Goal: Task Accomplishment & Management: Manage account settings

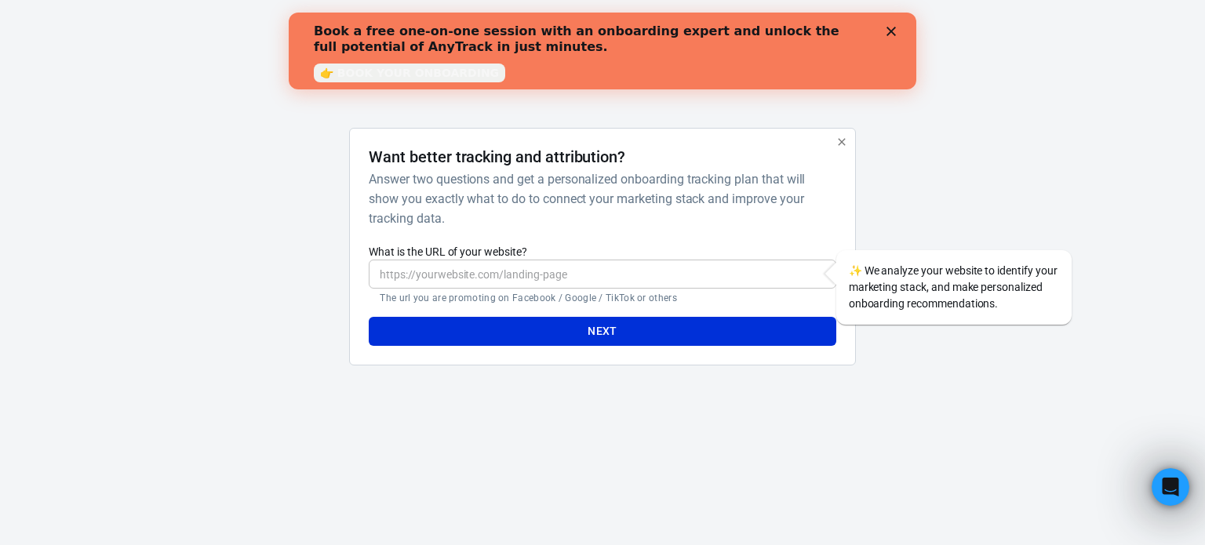
click at [581, 268] on input "What is the URL of your website?" at bounding box center [602, 274] width 467 height 29
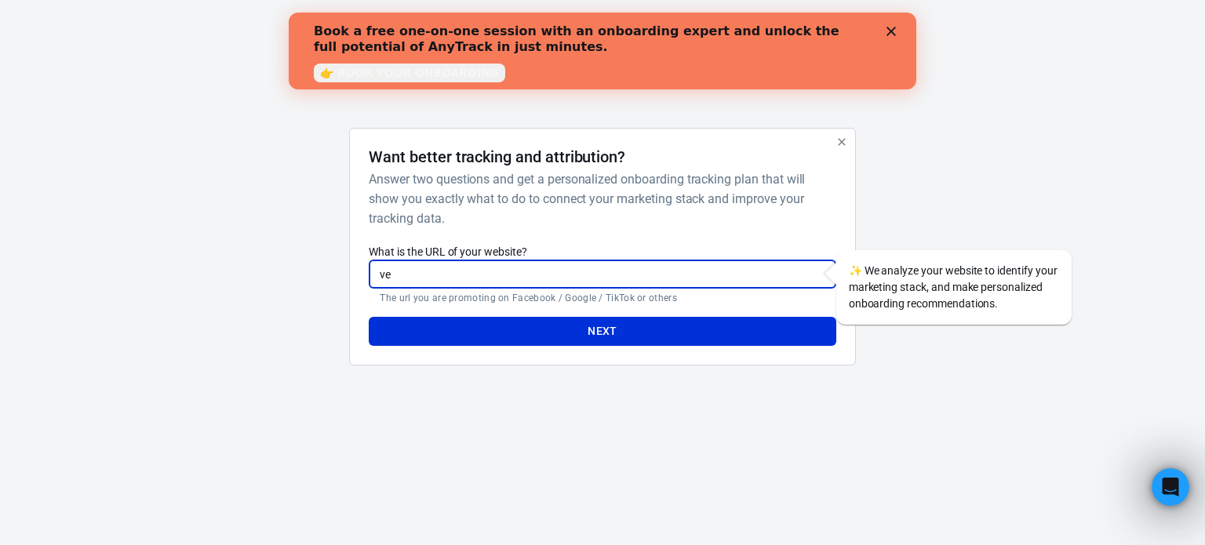
type input "v"
paste input "[URL][DOMAIN_NAME]"
type input "[URL][DOMAIN_NAME]"
click at [559, 330] on button "Next" at bounding box center [602, 331] width 467 height 29
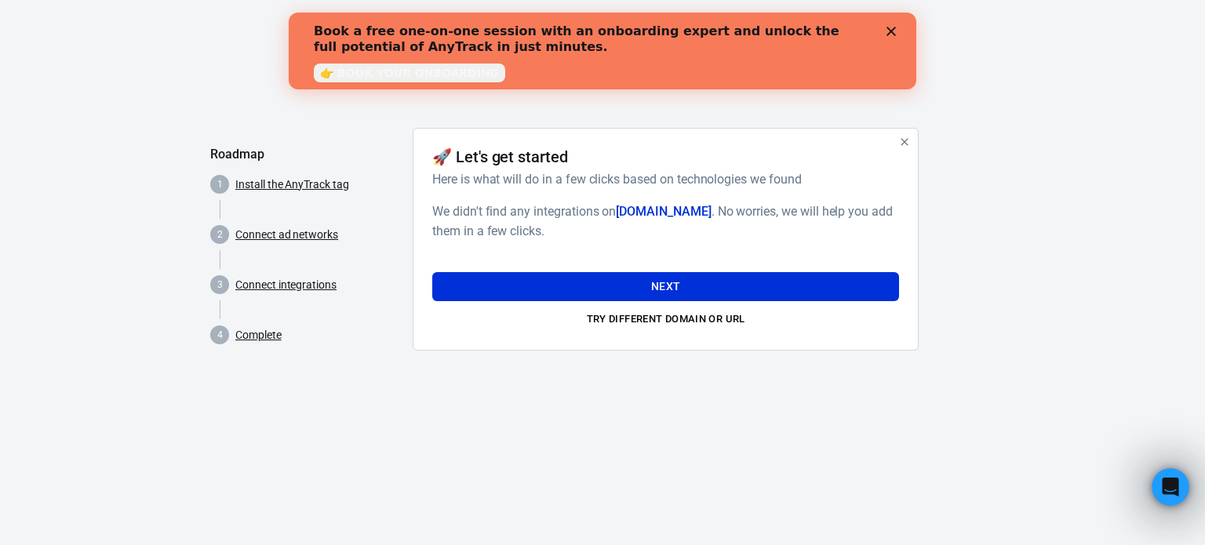
click at [376, 72] on link "👉 BOOK YOUR ONBOARDING" at bounding box center [409, 73] width 191 height 19
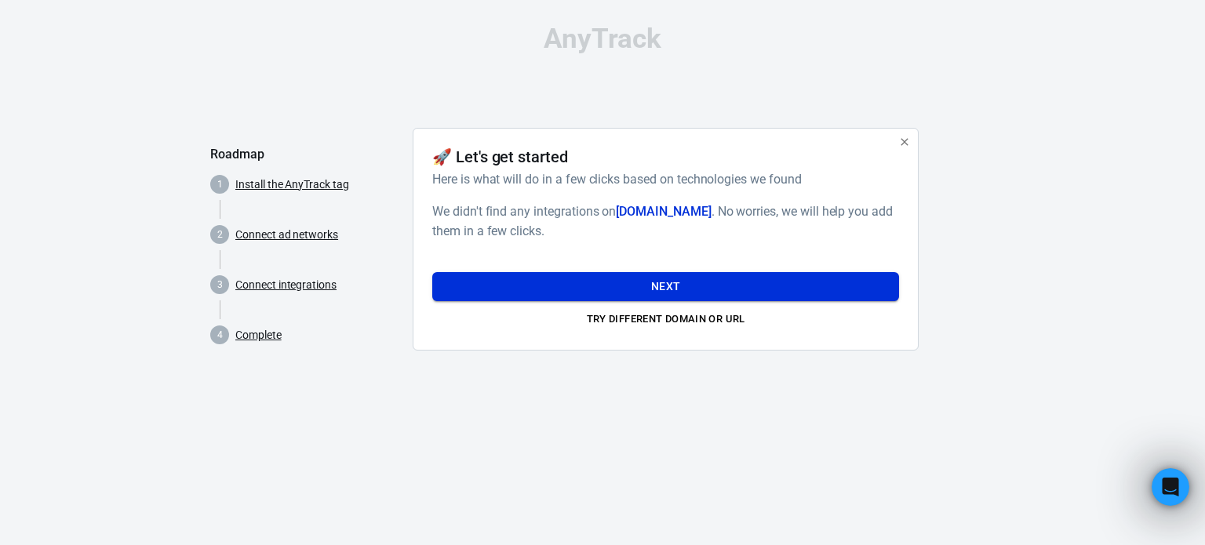
click at [483, 282] on button "Next" at bounding box center [665, 286] width 467 height 29
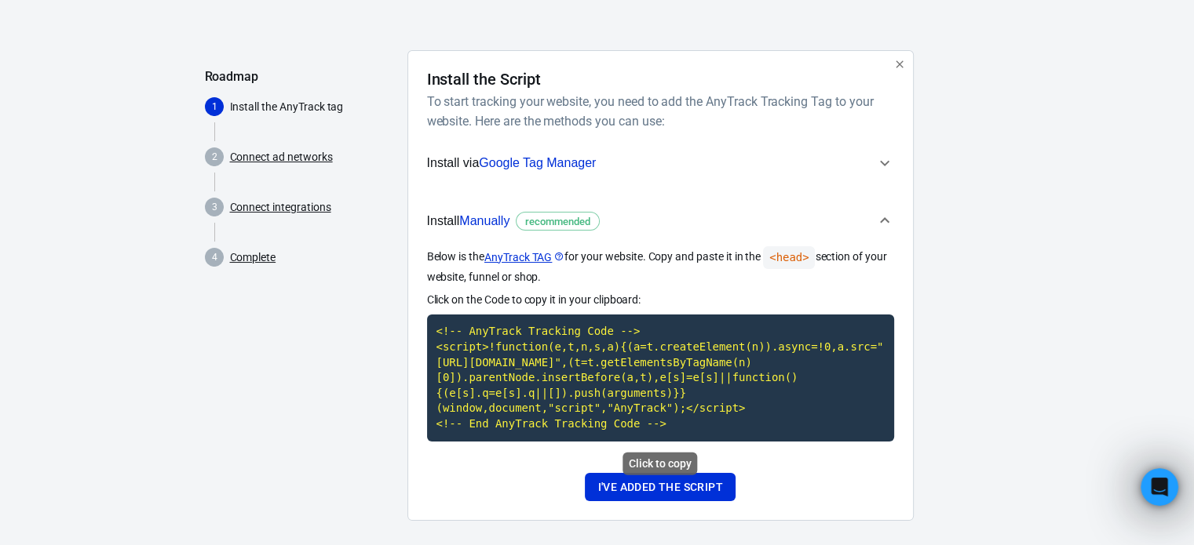
scroll to position [91, 0]
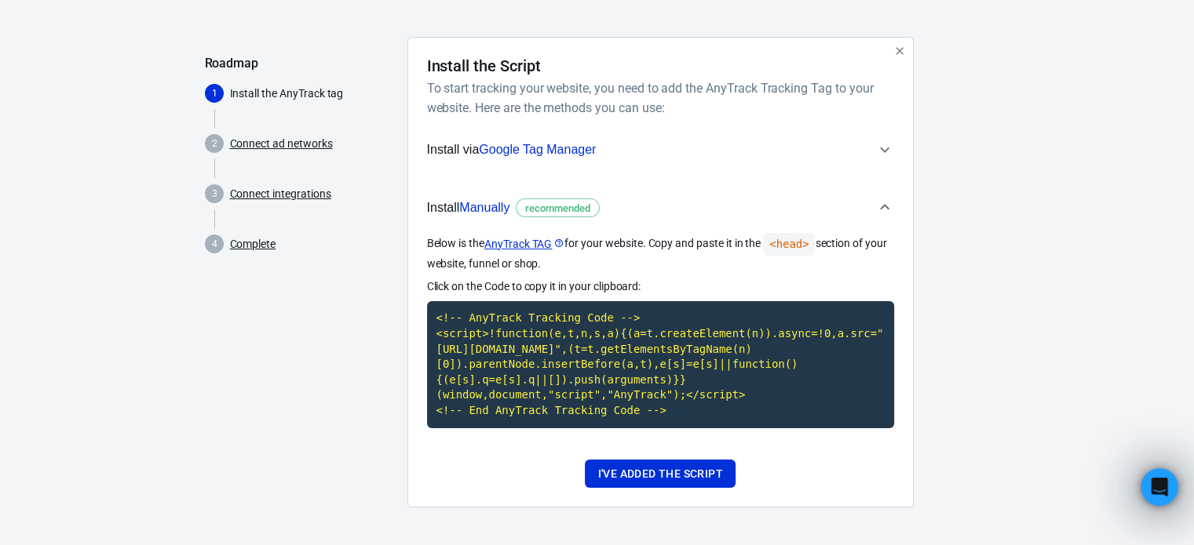
click at [283, 144] on link "Connect ad networks" at bounding box center [281, 144] width 103 height 16
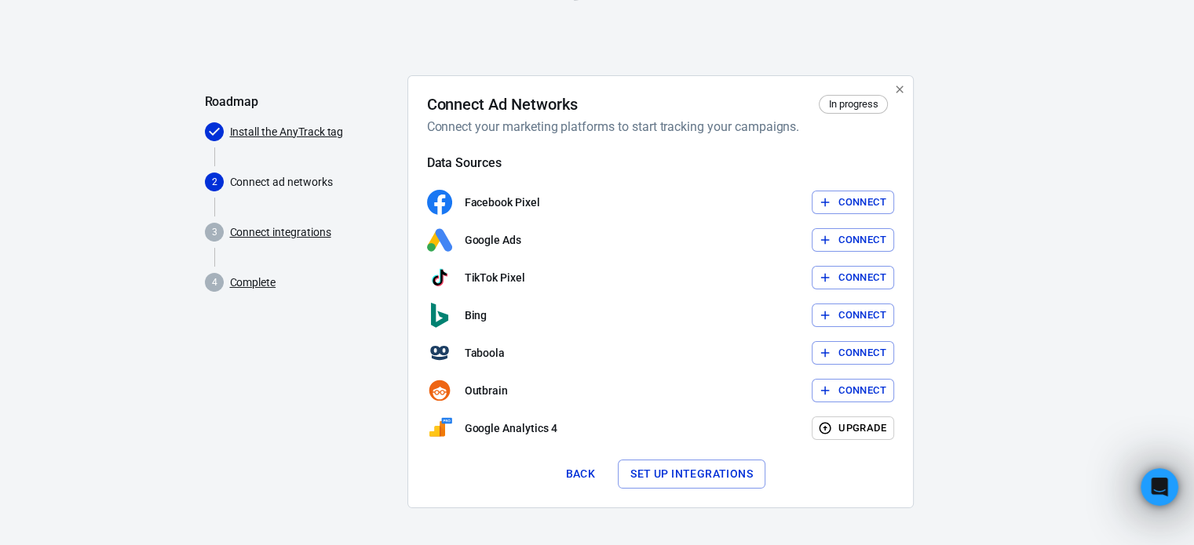
click at [297, 236] on link "Connect integrations" at bounding box center [280, 232] width 101 height 16
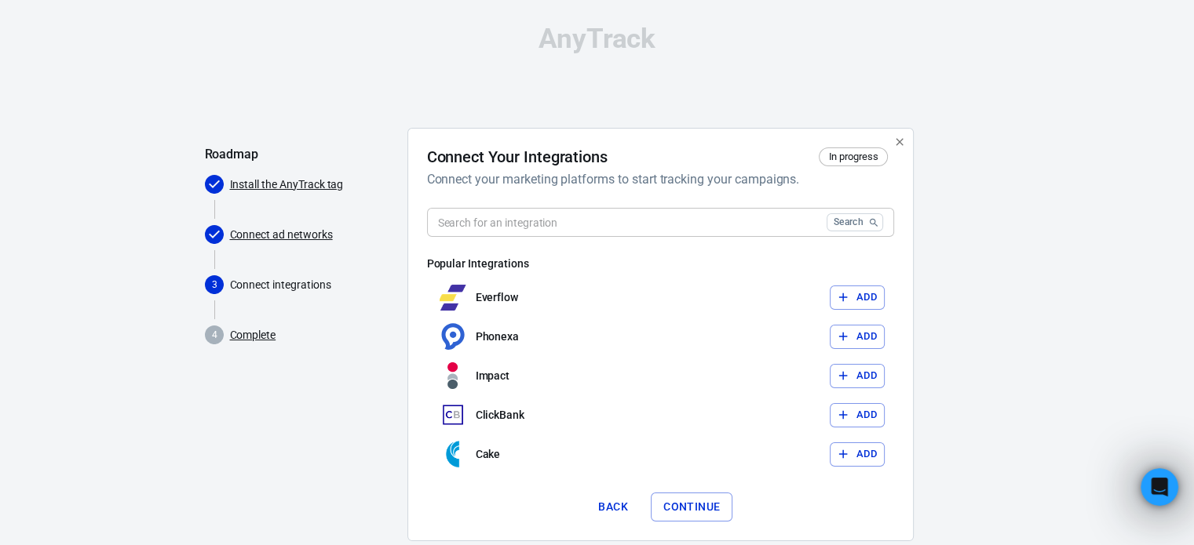
scroll to position [33, 0]
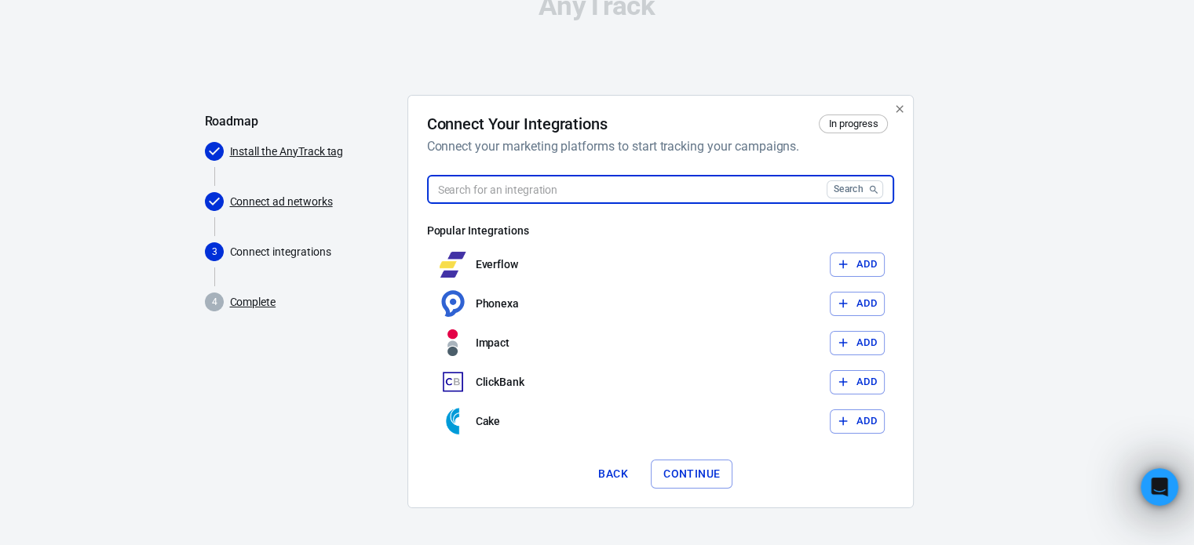
click at [527, 188] on input "text" at bounding box center [623, 189] width 393 height 29
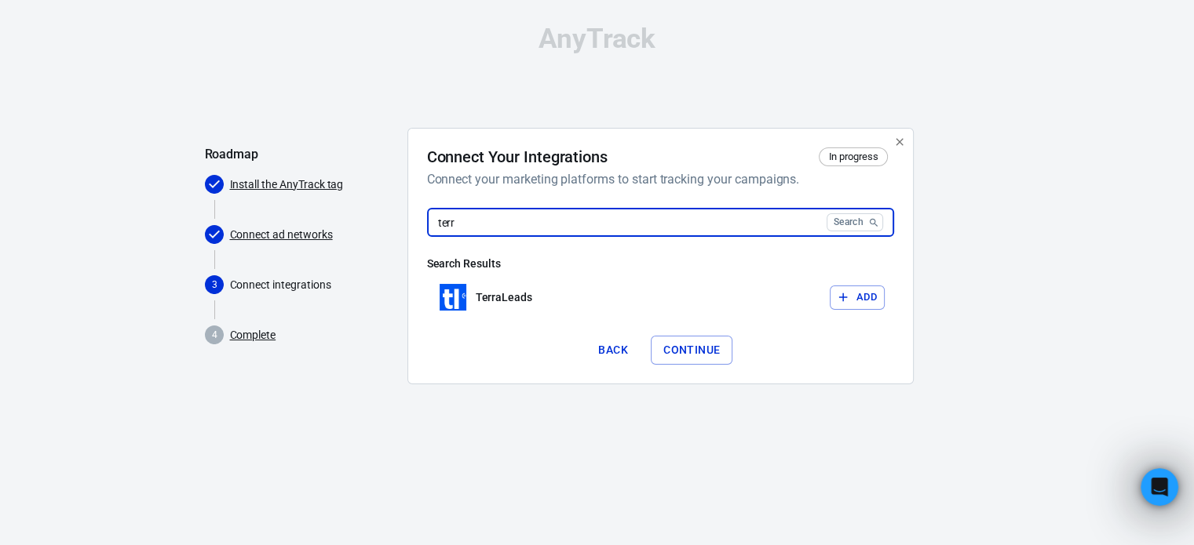
scroll to position [0, 0]
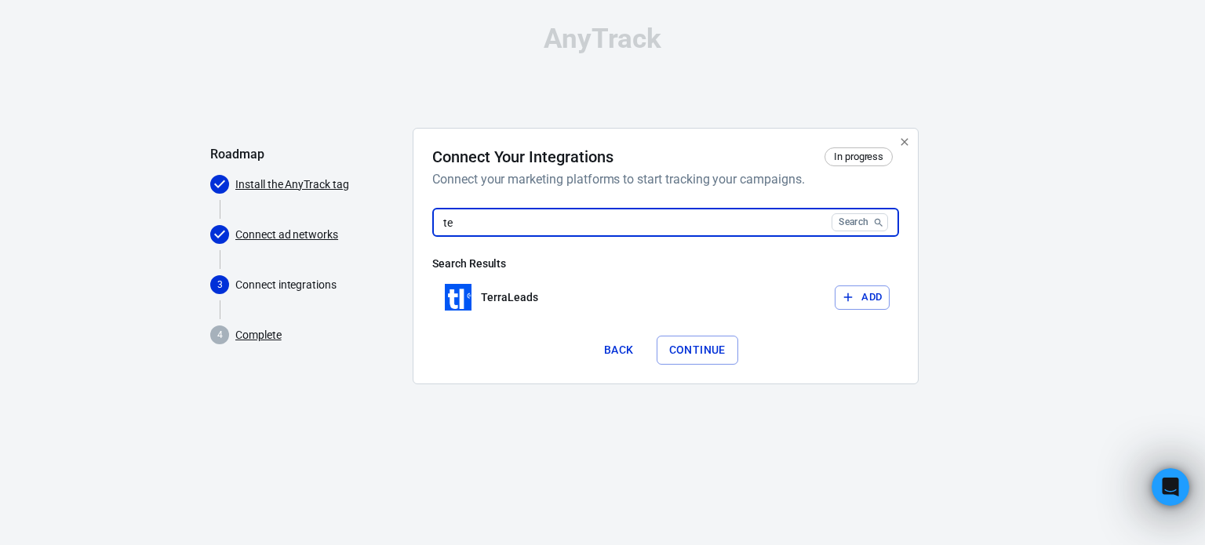
type input "t"
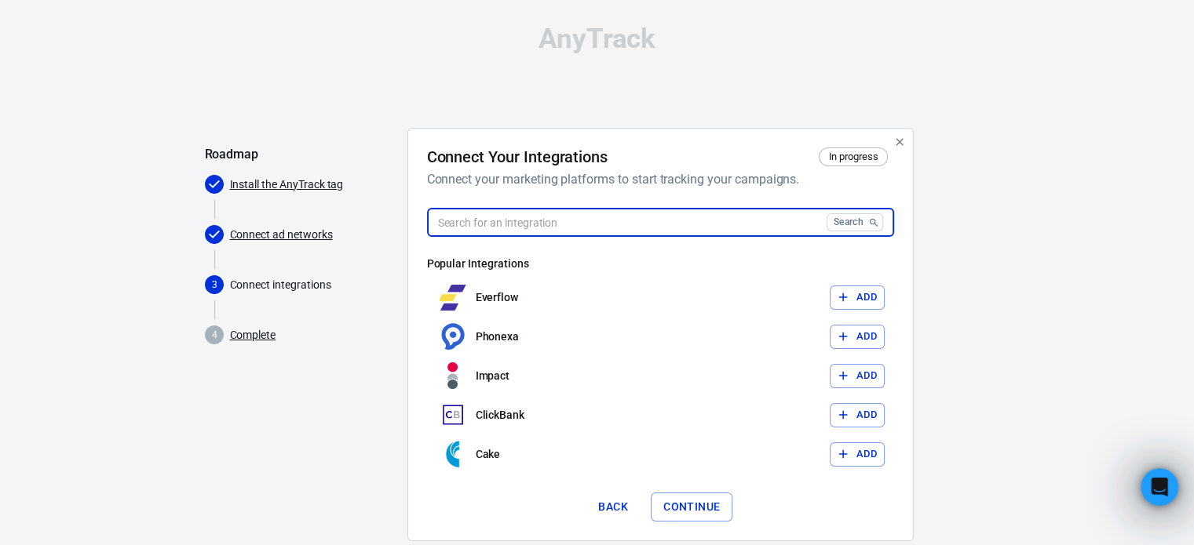
click at [293, 190] on link "Install the AnyTrack tag" at bounding box center [287, 185] width 114 height 16
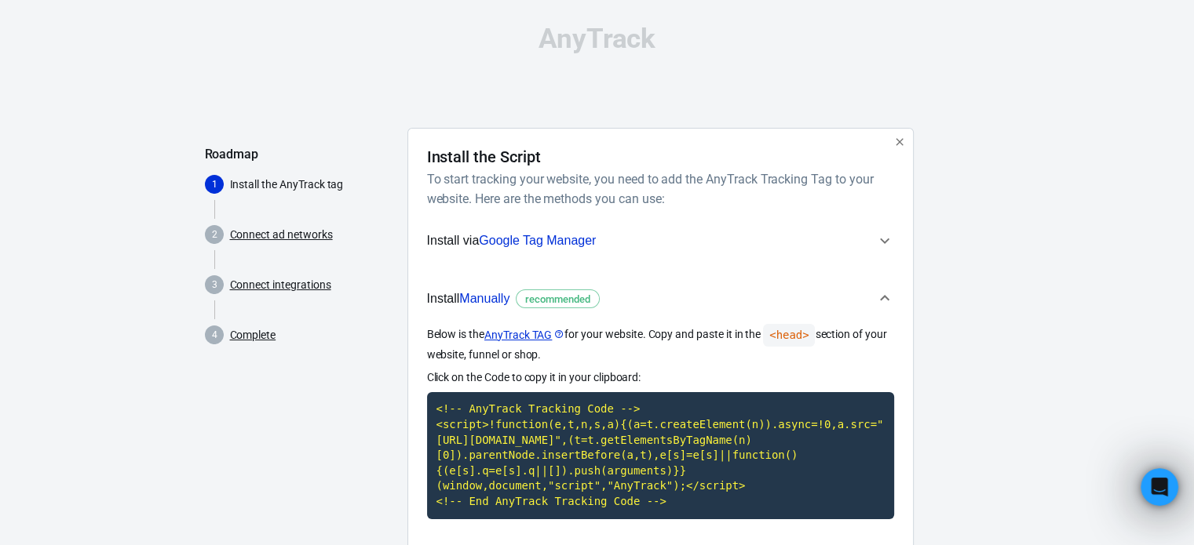
scroll to position [91, 0]
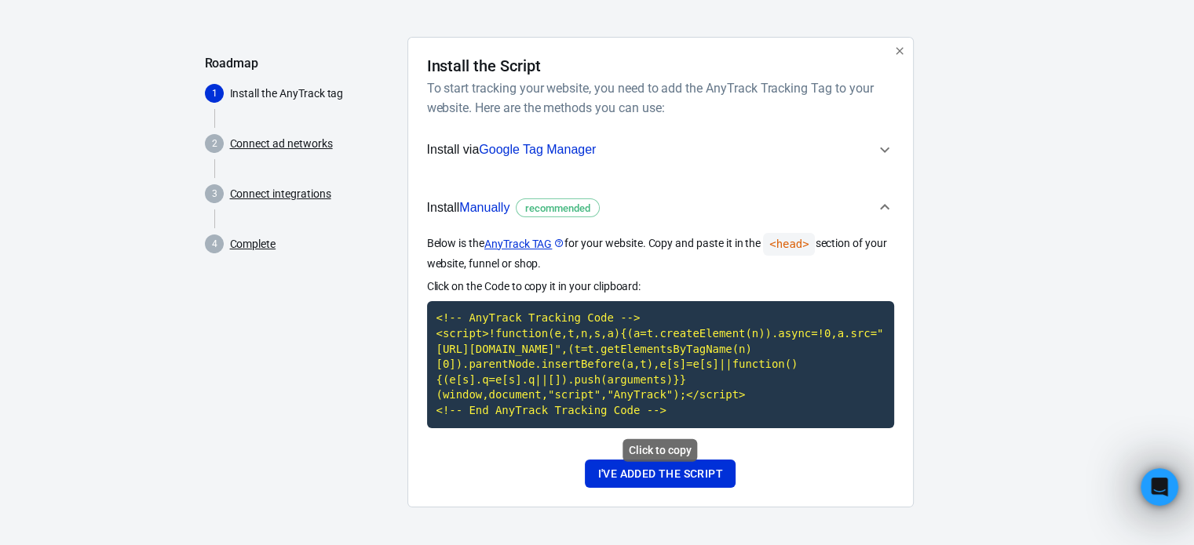
click at [564, 360] on code "<!-- AnyTrack Tracking Code --> <script>!function(e,t,n,s,a){(a=t.createElement…" at bounding box center [660, 364] width 467 height 126
click at [669, 472] on button "I've added the script" at bounding box center [660, 474] width 150 height 29
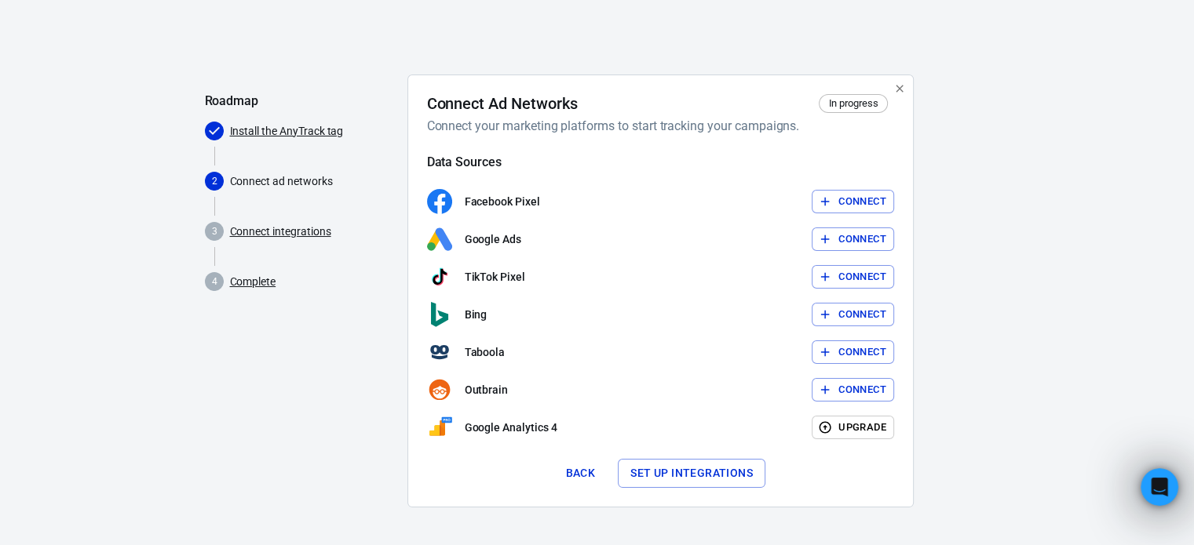
scroll to position [53, 0]
click at [844, 203] on button "Connect" at bounding box center [852, 203] width 82 height 24
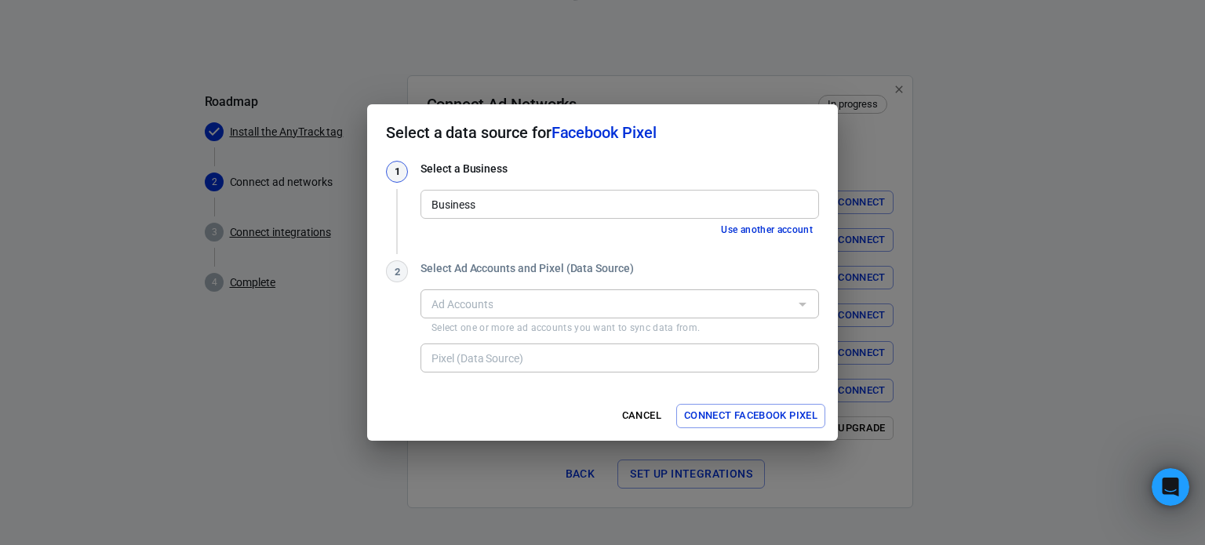
click at [653, 210] on input "Business" at bounding box center [618, 205] width 387 height 20
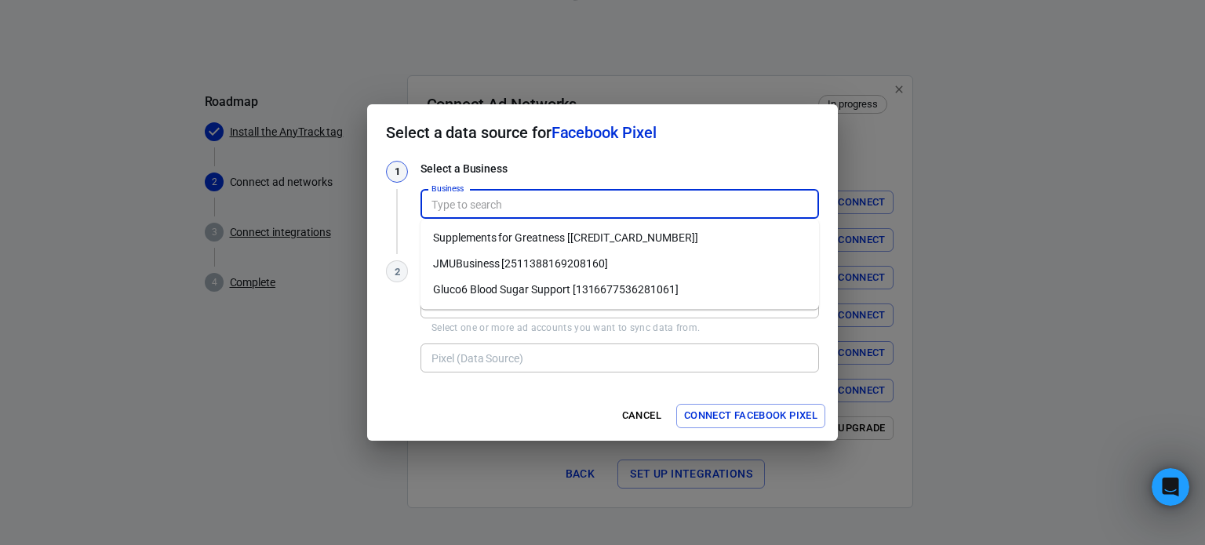
click at [653, 264] on li "JMUBusiness [2511388169208160]" at bounding box center [620, 264] width 399 height 26
type input "JMUBusiness [2511388169208160]"
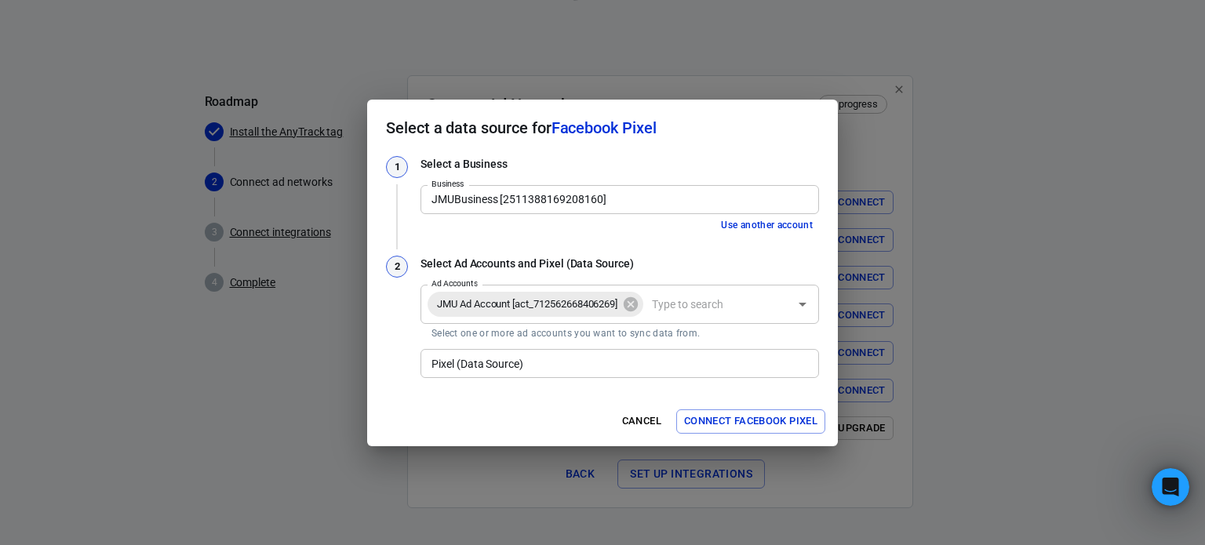
click at [639, 316] on div "JMU Ad Account [act_712562668406269]" at bounding box center [536, 304] width 216 height 25
click at [666, 245] on div "1 Select a Business Business JMUBusiness [2511388169208160] Business Use anothe…" at bounding box center [602, 268] width 433 height 225
click at [599, 367] on input "Pixel (Data Source)" at bounding box center [618, 364] width 387 height 20
click at [487, 402] on div "Cancel Connect Facebook Pixel" at bounding box center [602, 421] width 471 height 49
click at [593, 368] on input "Pixel (Data Source)" at bounding box center [618, 364] width 387 height 20
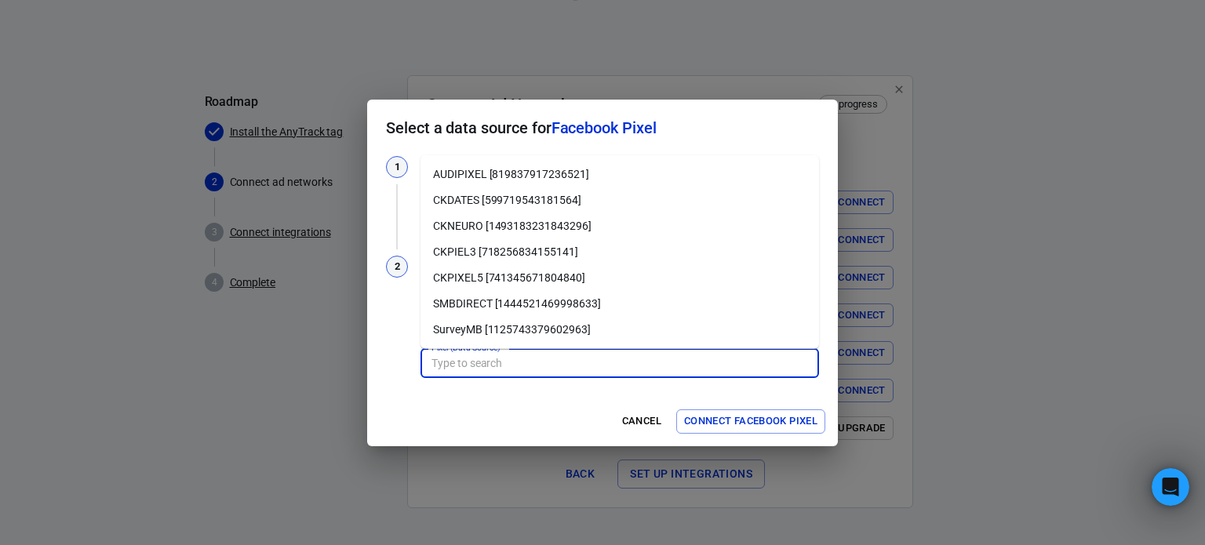
click at [727, 111] on h2 "Select a data source for Facebook Pixel" at bounding box center [602, 128] width 471 height 57
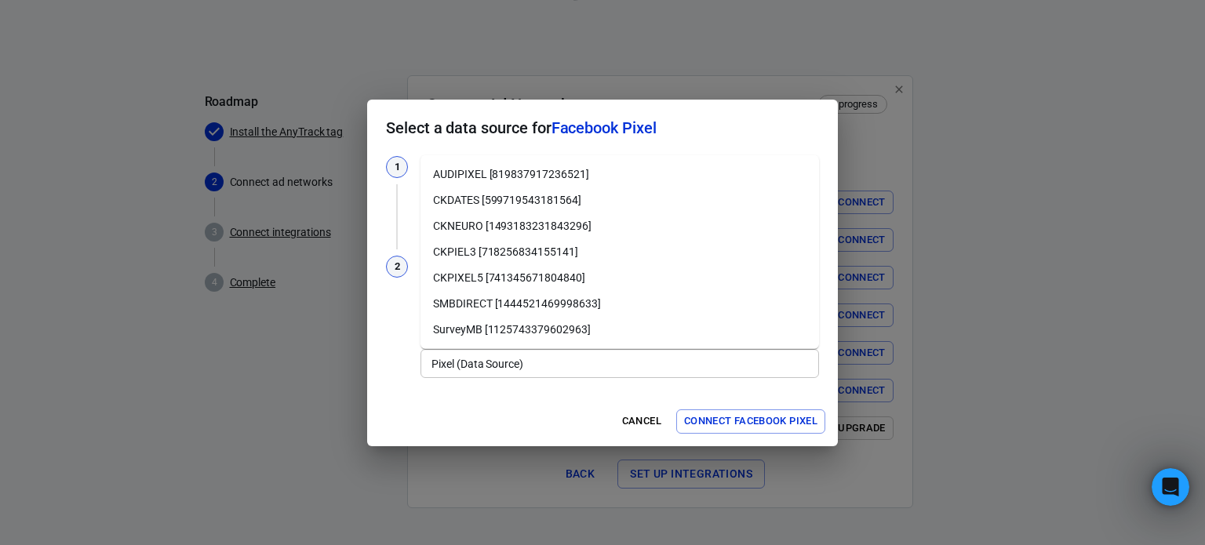
click at [593, 352] on div "Pixel (Data Source)" at bounding box center [620, 363] width 399 height 29
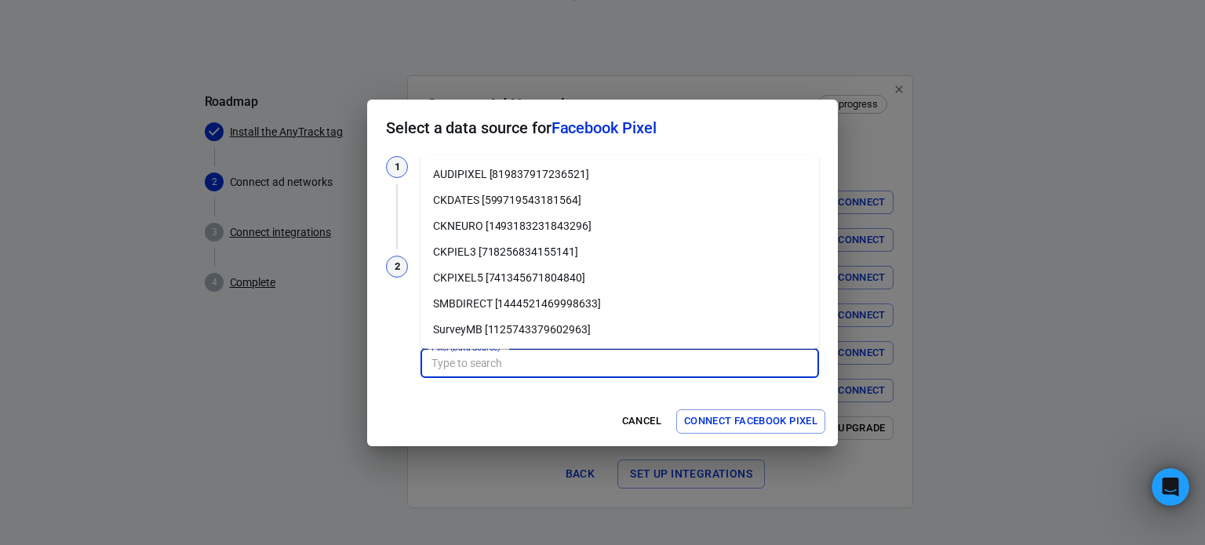
click at [499, 407] on div "Cancel Connect Facebook Pixel" at bounding box center [602, 421] width 471 height 49
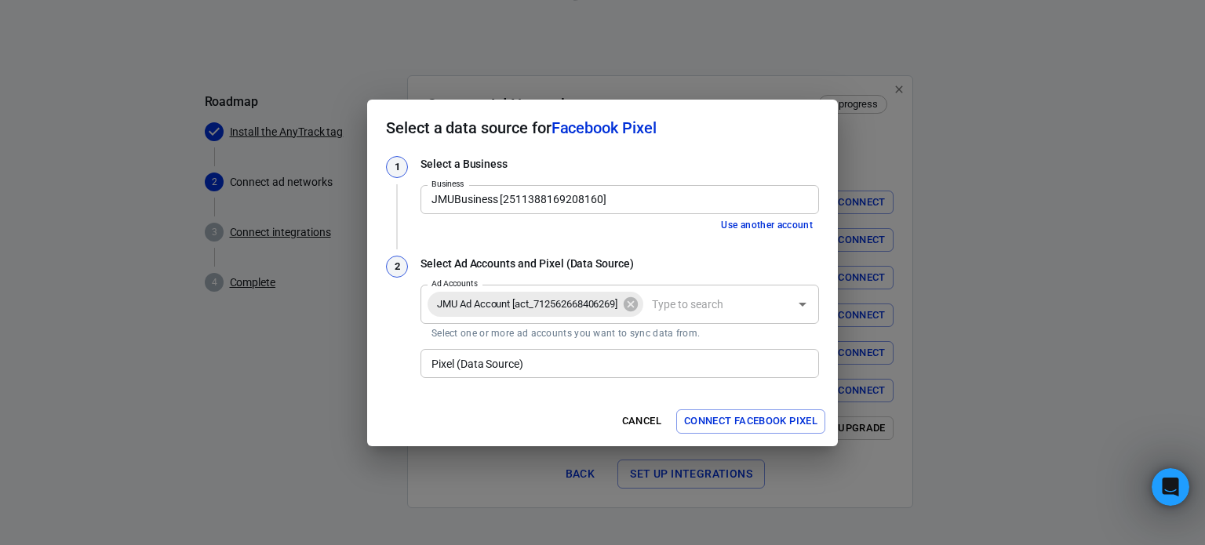
click at [747, 419] on button "Connect Facebook Pixel" at bounding box center [750, 422] width 149 height 24
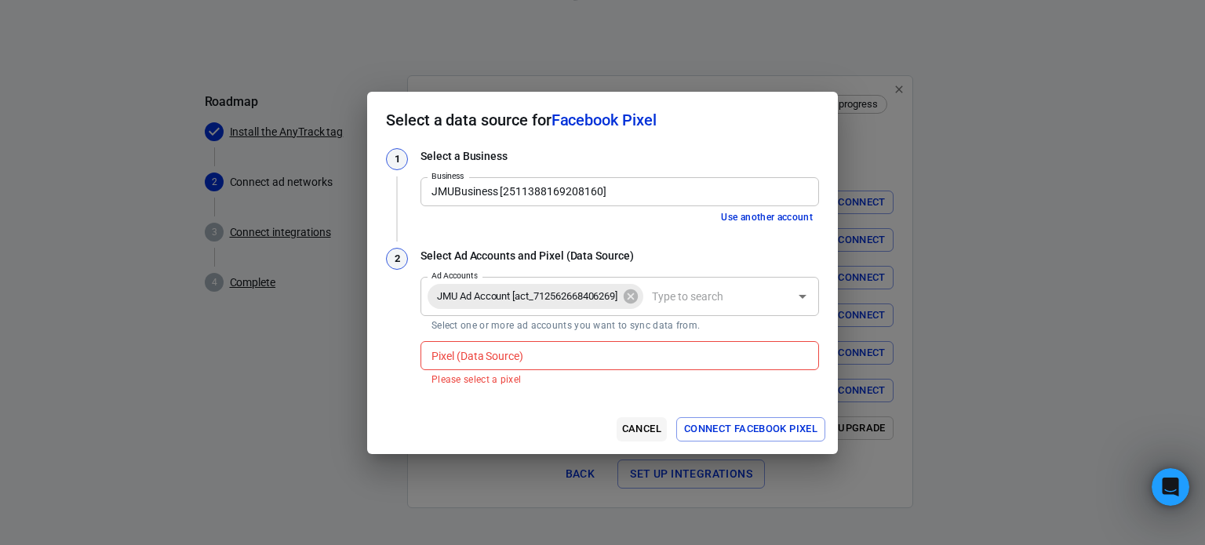
click at [647, 434] on button "Cancel" at bounding box center [642, 429] width 50 height 24
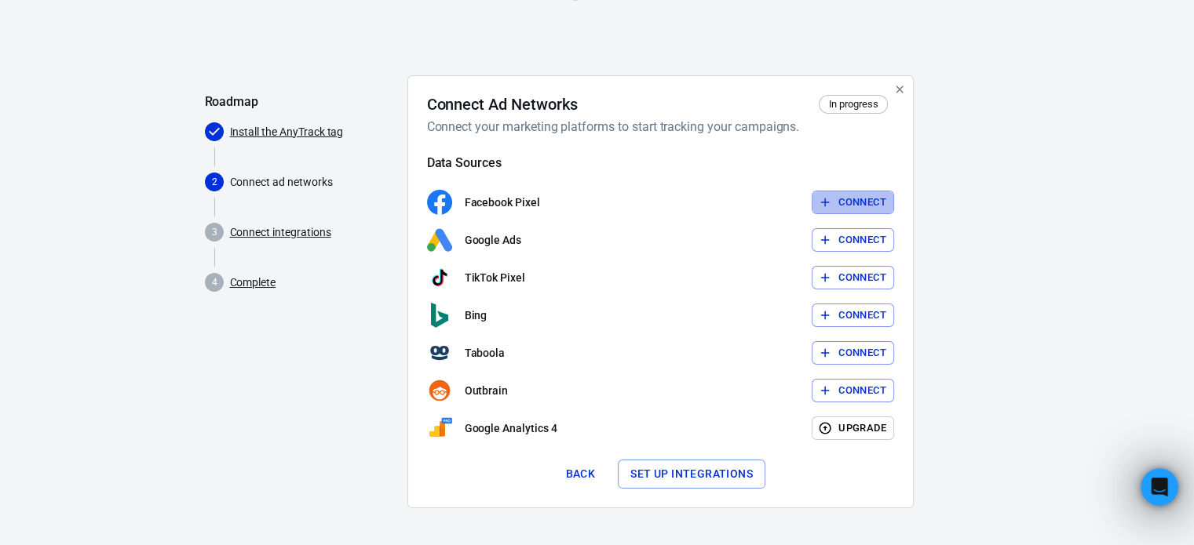
click at [858, 203] on button "Connect" at bounding box center [852, 203] width 82 height 24
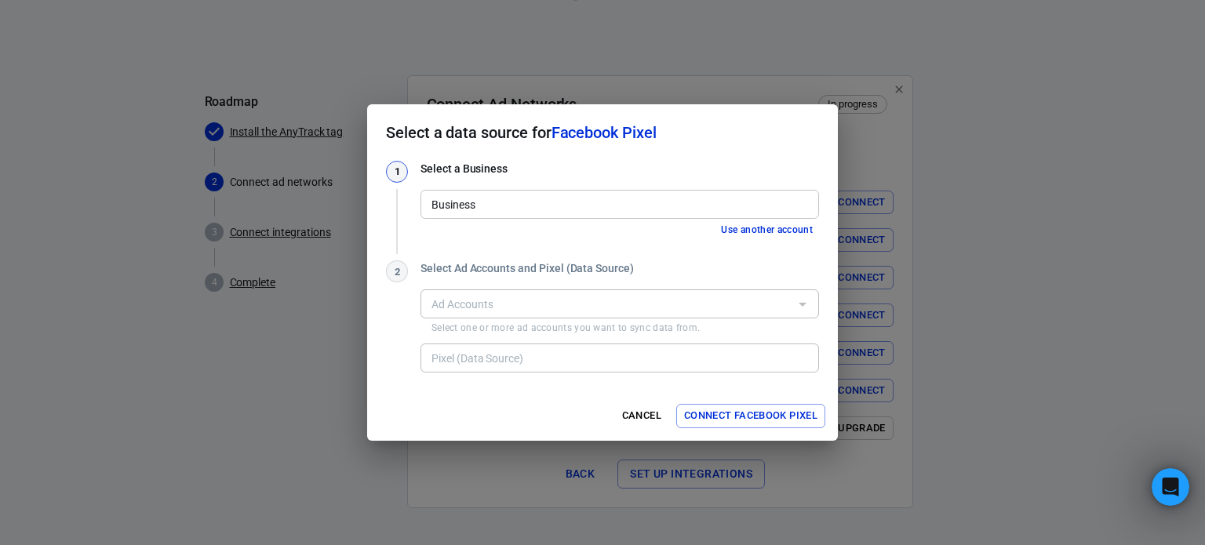
click at [681, 202] on input "Business" at bounding box center [618, 205] width 387 height 20
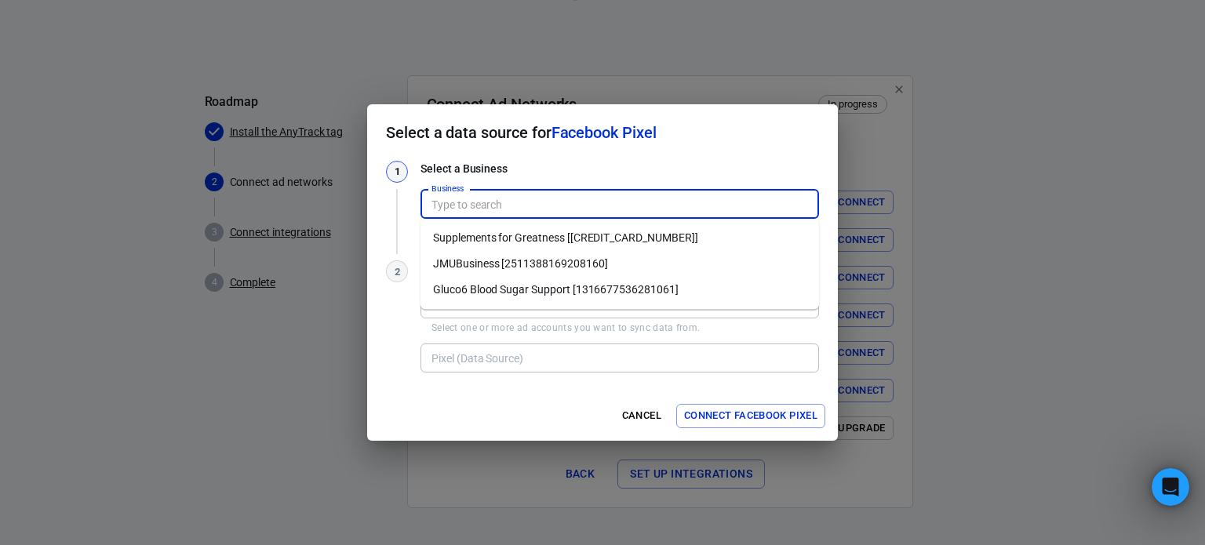
click at [646, 236] on li "Supplements for Greatness [4028652900711399]" at bounding box center [620, 238] width 399 height 26
type input "Supplements for Greatness [4028652900711399]"
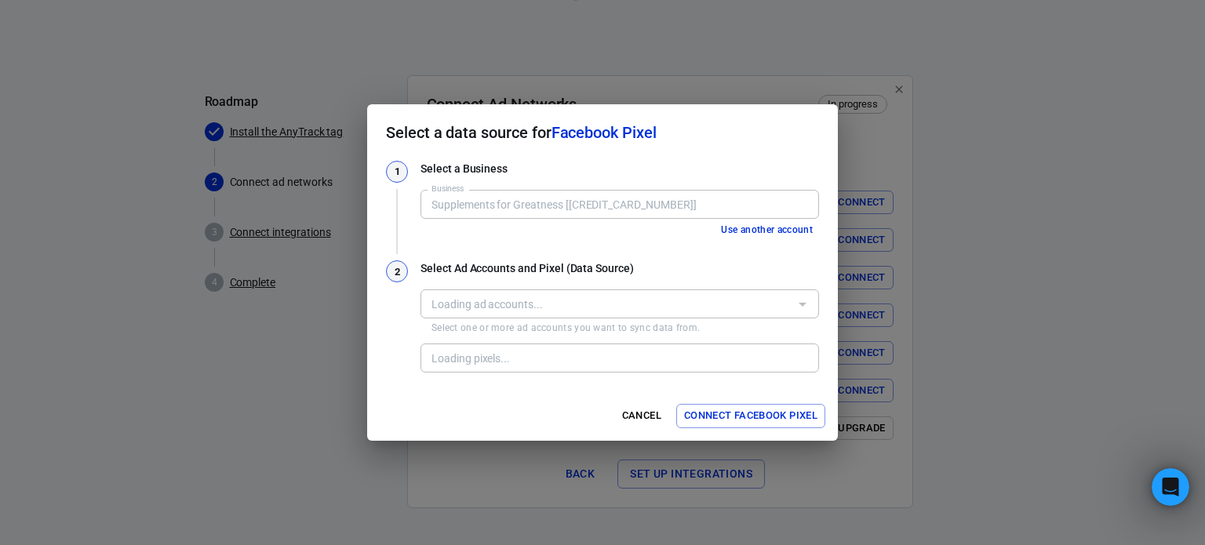
type input "CKPixel [2442622412791622]"
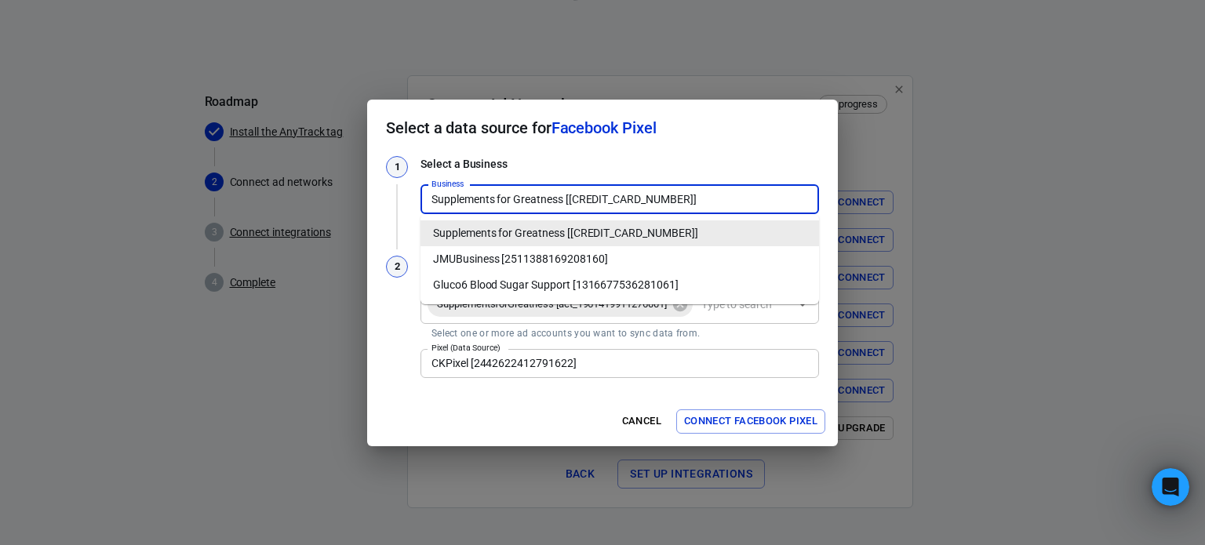
click at [616, 198] on input "Supplements for Greatness [4028652900711399]" at bounding box center [618, 200] width 387 height 20
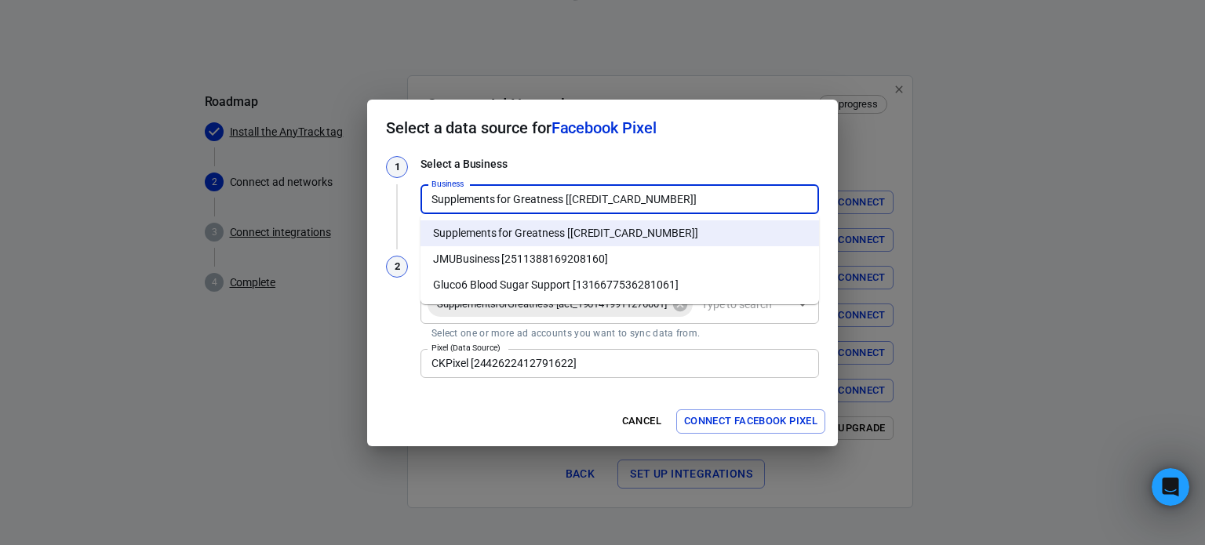
click at [623, 260] on li "JMUBusiness [2511388169208160]" at bounding box center [620, 259] width 399 height 26
type input "JMUBusiness [2511388169208160]"
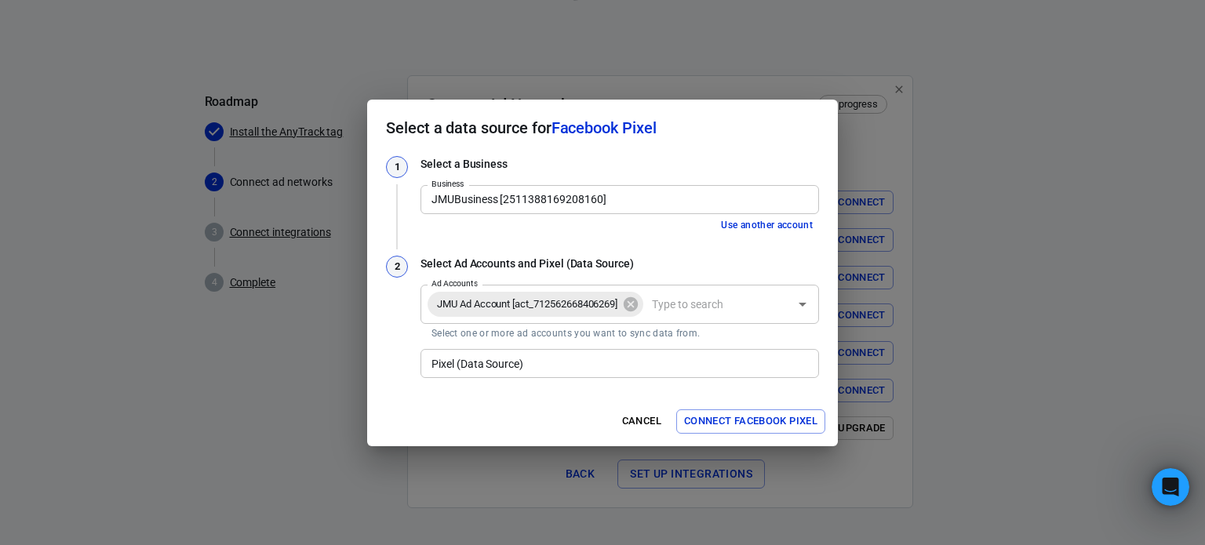
click at [629, 370] on input "Pixel (Data Source)" at bounding box center [618, 364] width 387 height 20
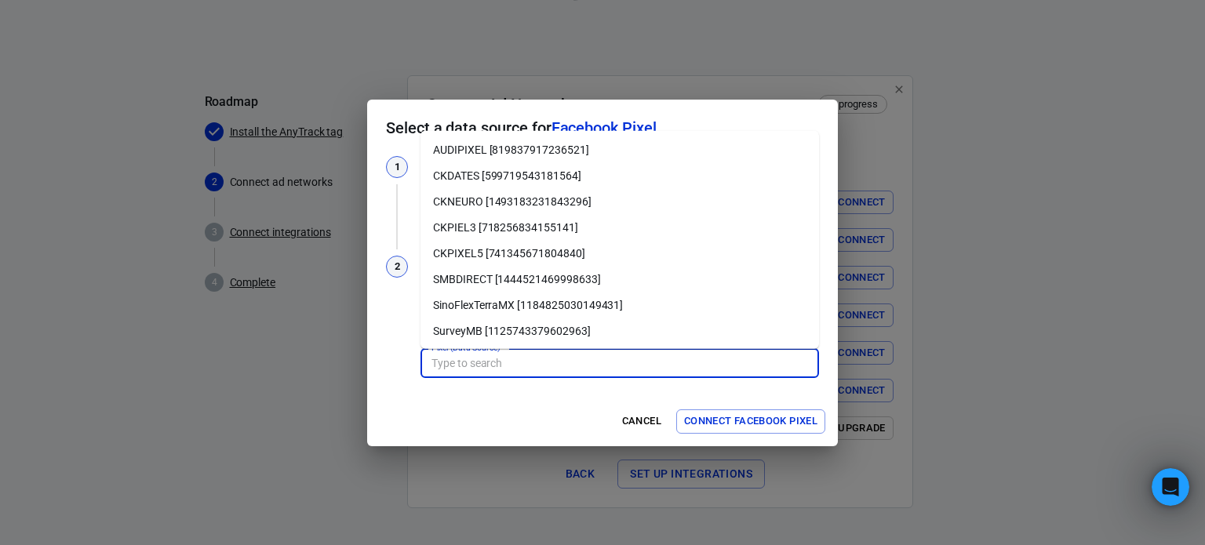
click at [607, 310] on li "SinoFlexTerraMX [1184825030149431]" at bounding box center [620, 306] width 399 height 26
type input "SinoFlexTerraMX [1184825030149431]"
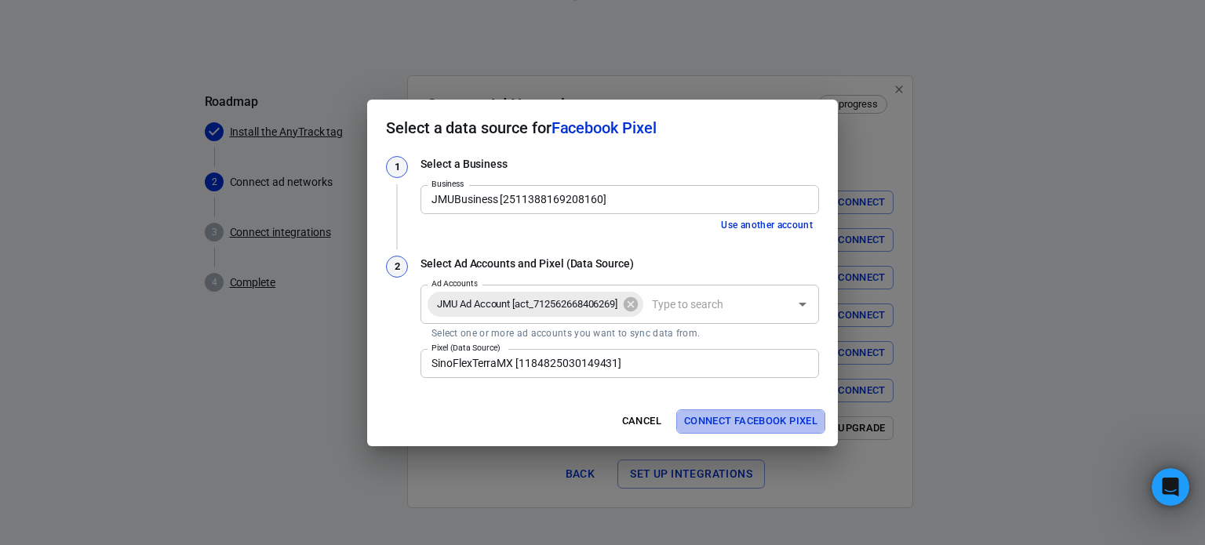
click at [756, 420] on button "Connect Facebook Pixel" at bounding box center [750, 422] width 149 height 24
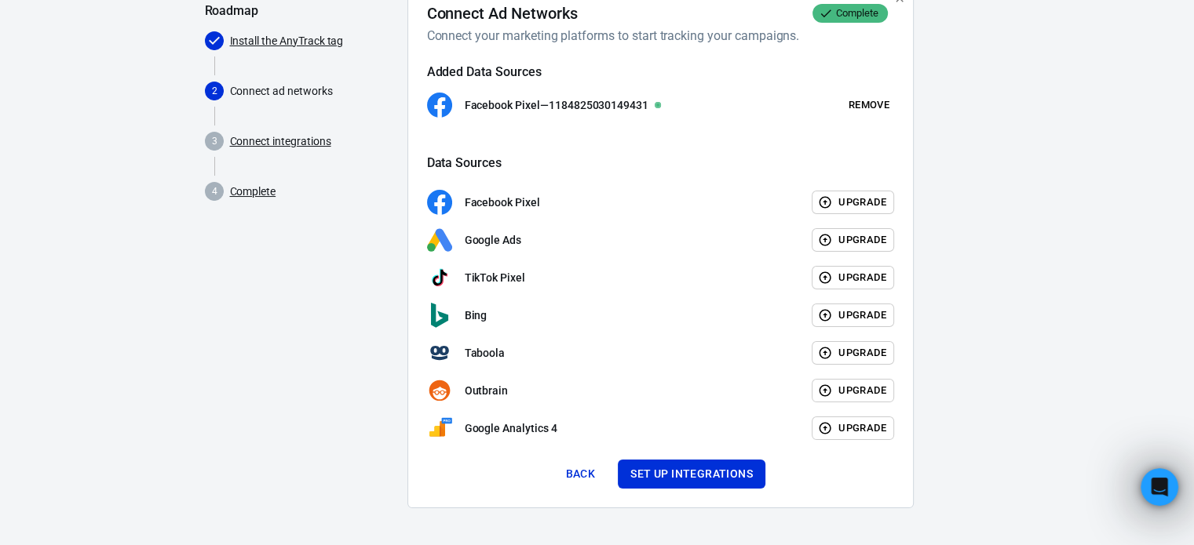
scroll to position [143, 0]
click at [851, 208] on button "Upgrade" at bounding box center [852, 203] width 82 height 24
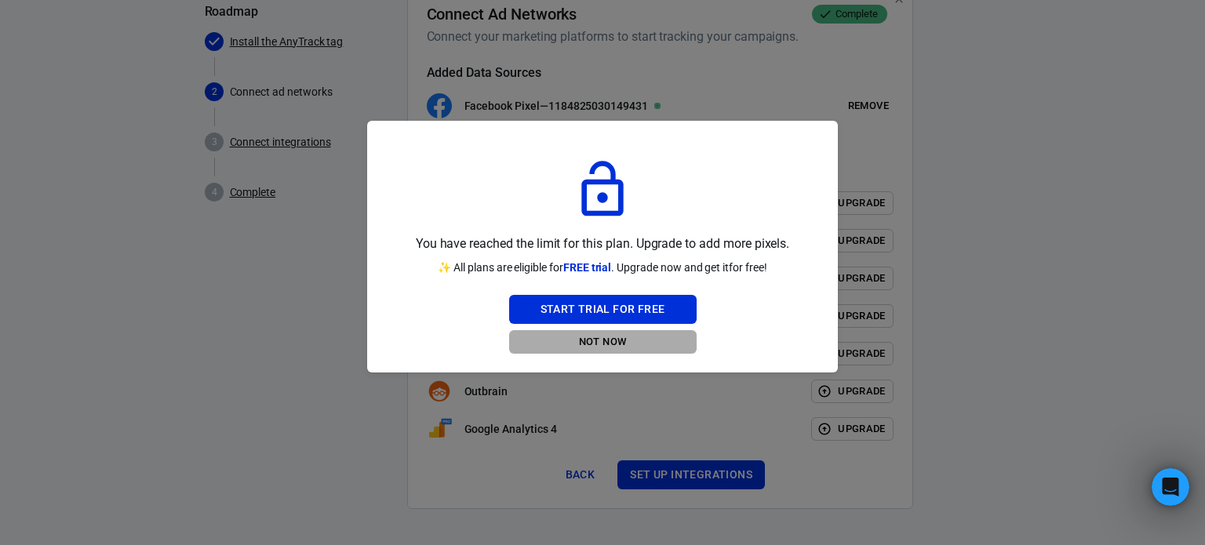
click at [612, 346] on button "Not Now" at bounding box center [603, 342] width 188 height 24
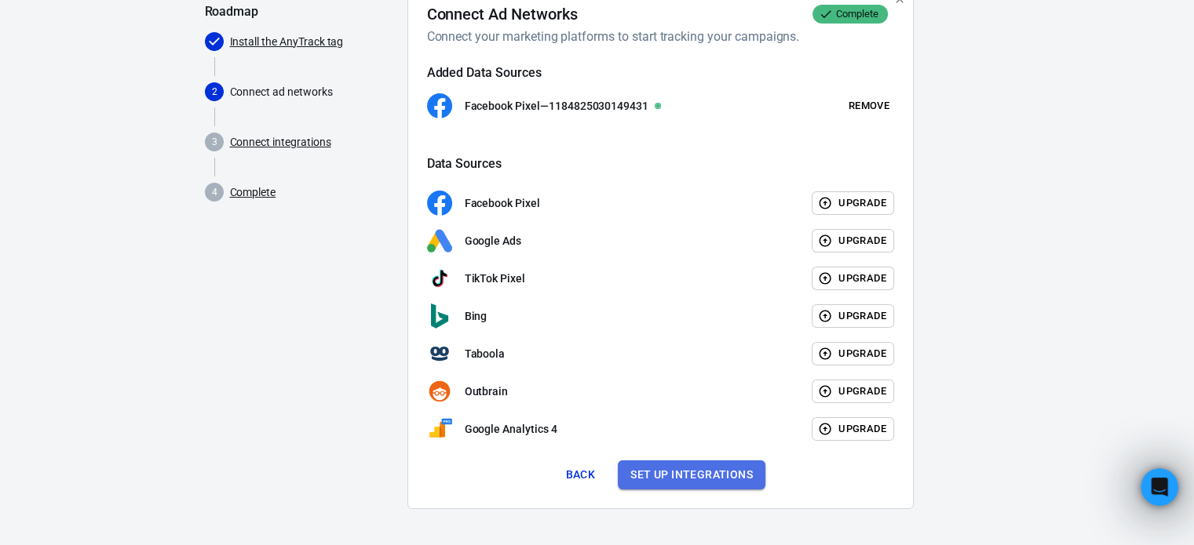
click at [685, 476] on button "Set up integrations" at bounding box center [692, 475] width 148 height 29
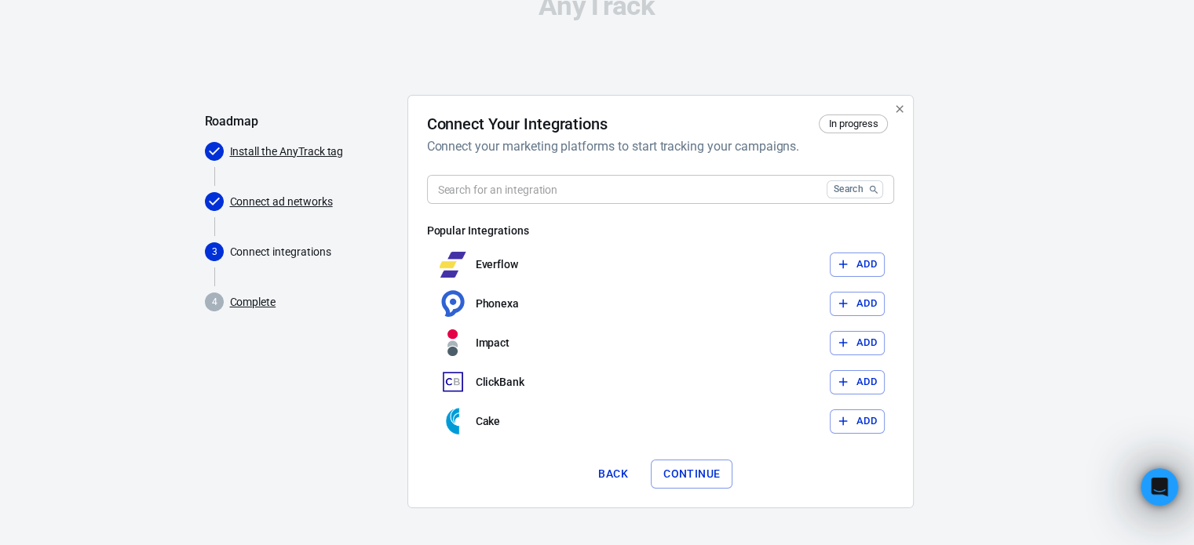
click at [646, 195] on input "text" at bounding box center [623, 189] width 393 height 29
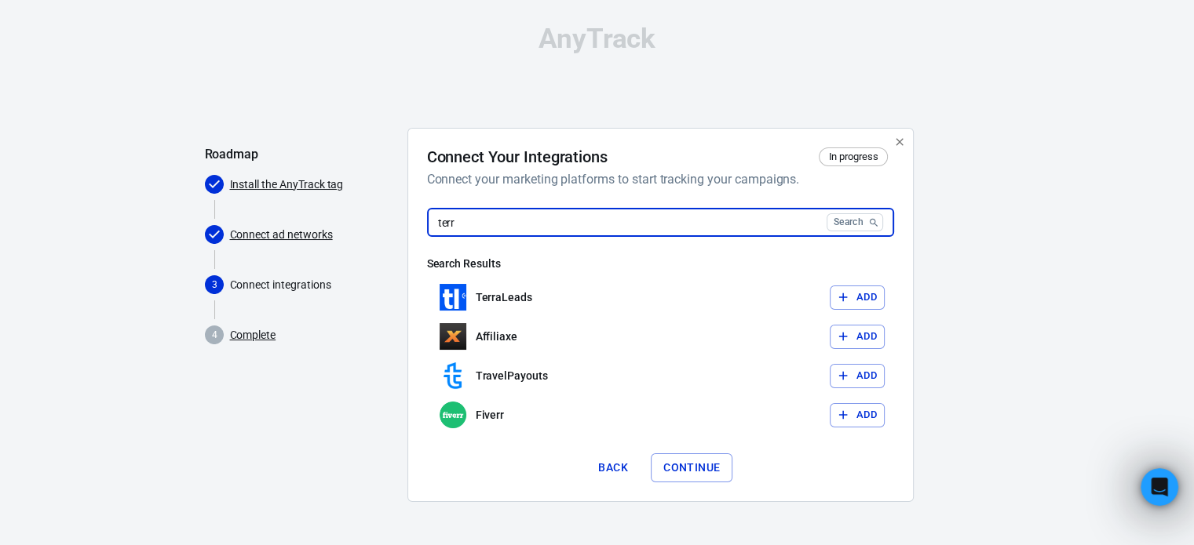
scroll to position [0, 0]
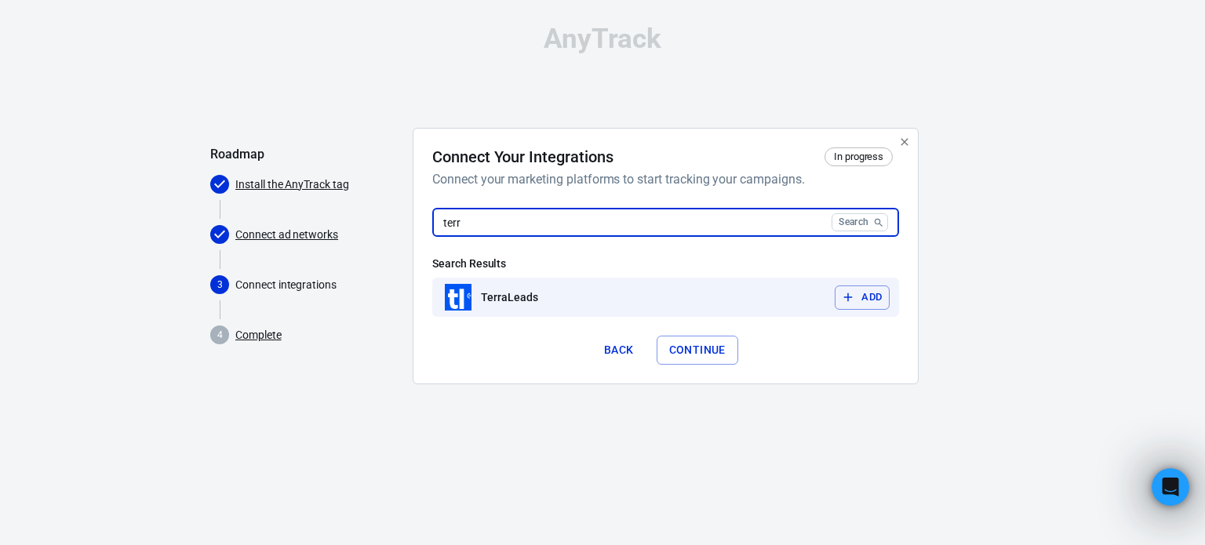
type input "terr"
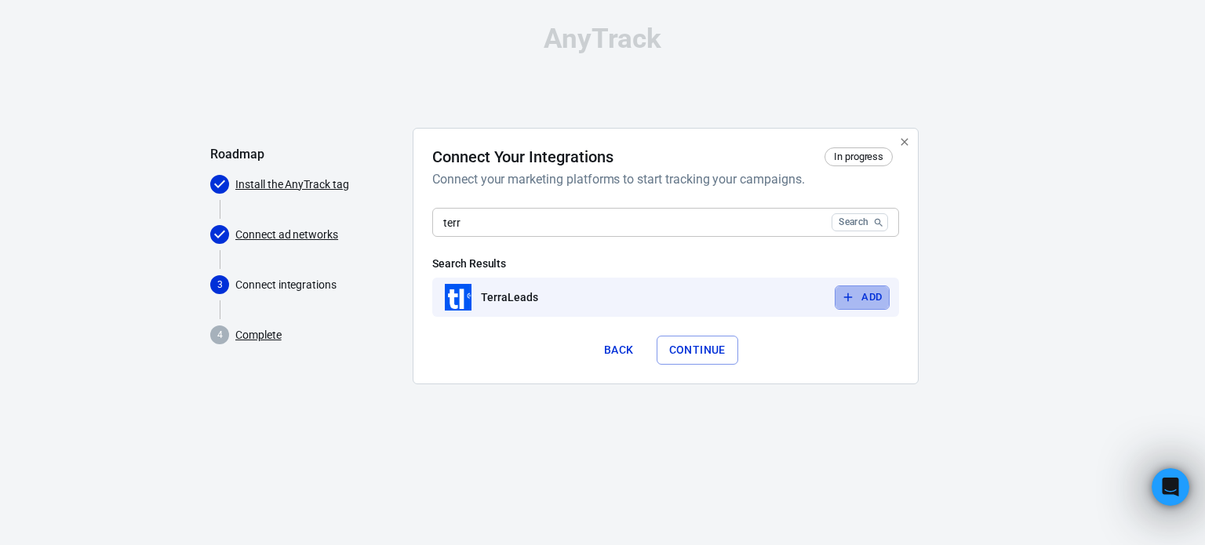
click at [852, 301] on icon "button" at bounding box center [848, 297] width 14 height 14
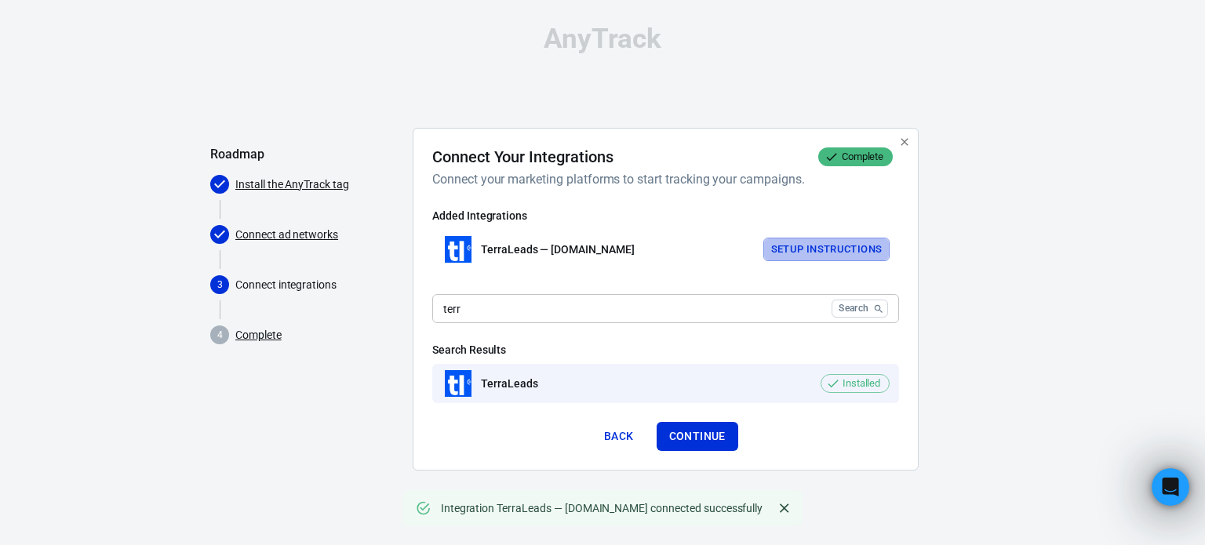
click at [825, 248] on button "Setup Instructions" at bounding box center [827, 250] width 127 height 24
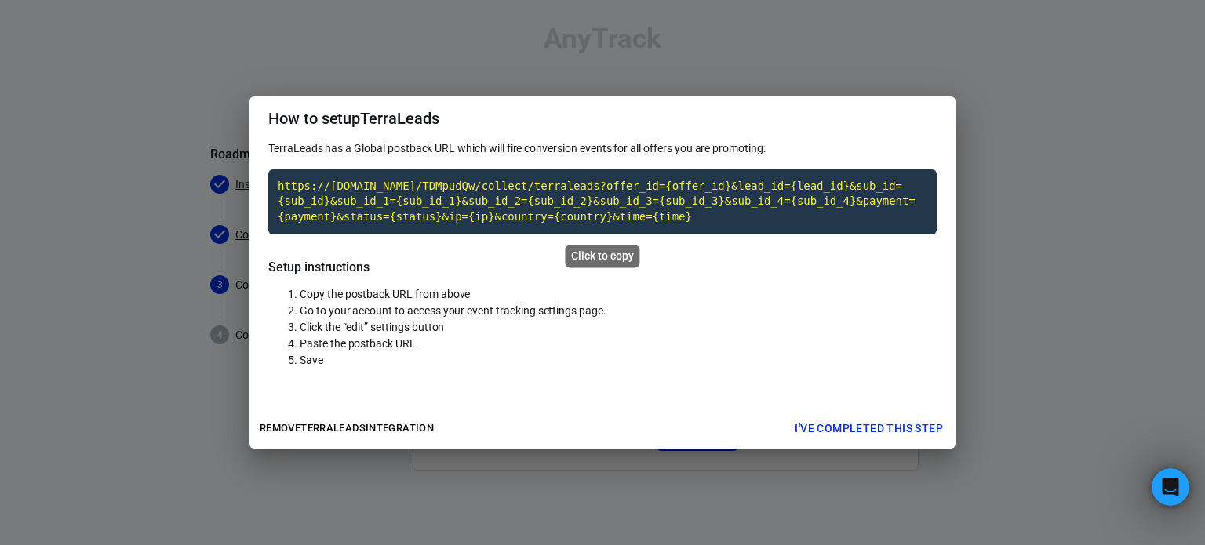
click at [684, 188] on code "https://t1.anytrack.io/TDMpudQw/collect/terraleads?offer_id={offer_id}&lead_id=…" at bounding box center [602, 202] width 669 height 65
click at [556, 214] on code "https://t1.anytrack.io/TDMpudQw/collect/terraleads?offer_id={offer_id}&lead_id=…" at bounding box center [602, 202] width 669 height 65
click at [898, 137] on h2 "How to setup TerraLeads" at bounding box center [603, 119] width 706 height 44
click at [851, 432] on button "I've completed this step" at bounding box center [869, 428] width 161 height 29
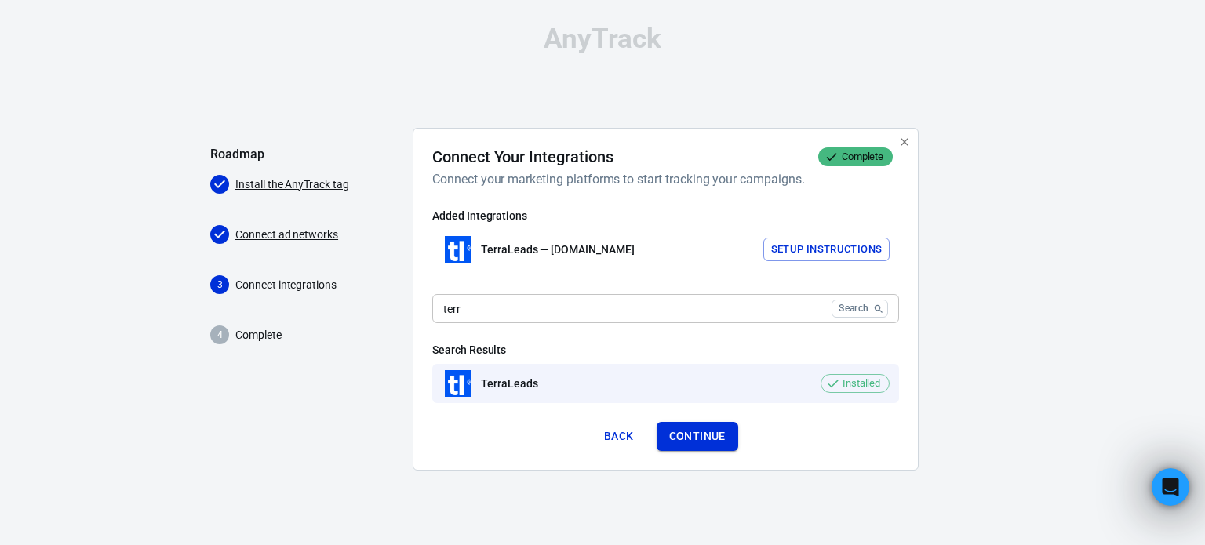
click at [717, 437] on button "Continue" at bounding box center [698, 436] width 82 height 29
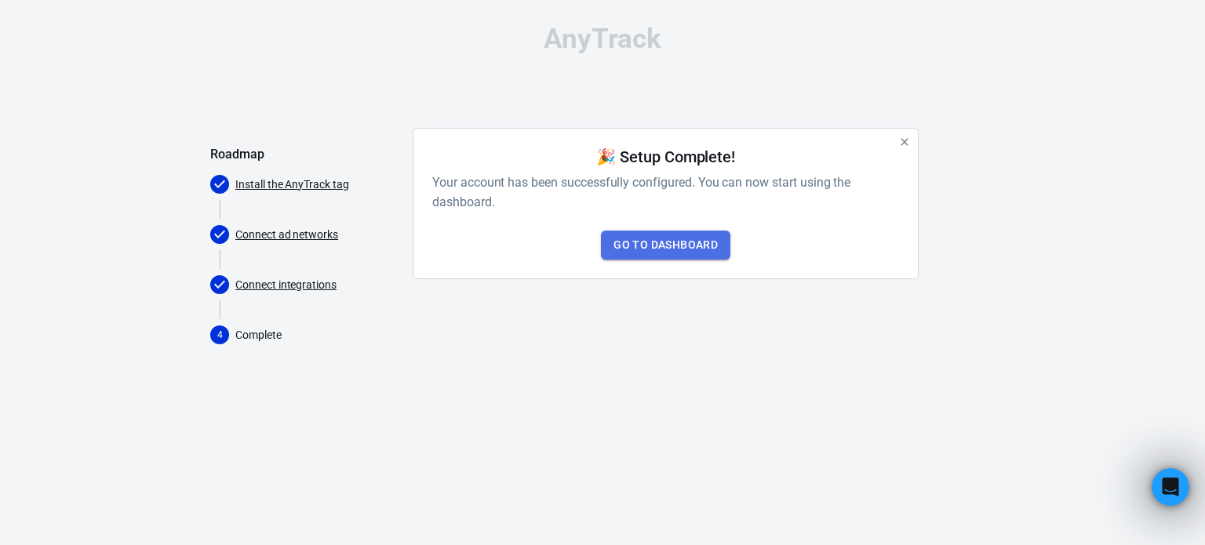
click at [698, 241] on link "Go to Dashboard" at bounding box center [665, 245] width 129 height 29
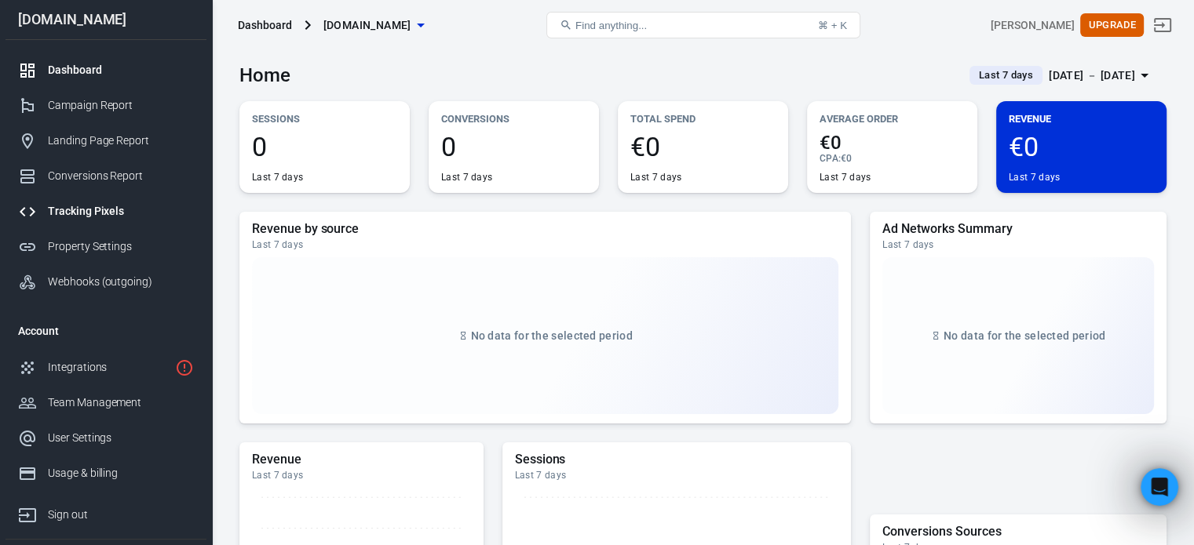
click at [129, 197] on link "Tracking Pixels" at bounding box center [105, 211] width 201 height 35
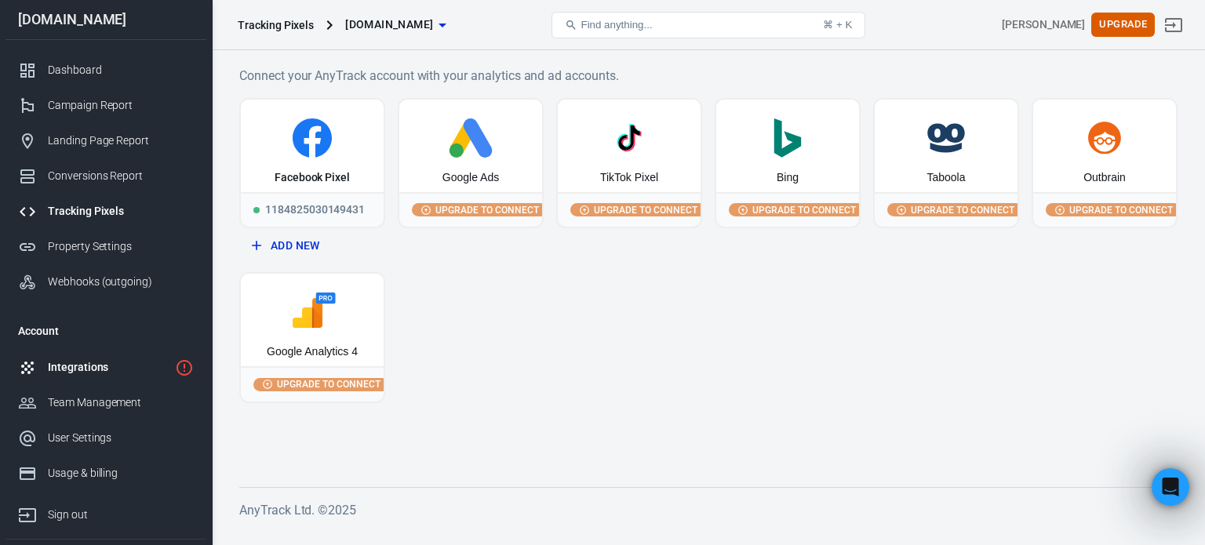
click at [104, 367] on div "Integrations" at bounding box center [108, 367] width 121 height 16
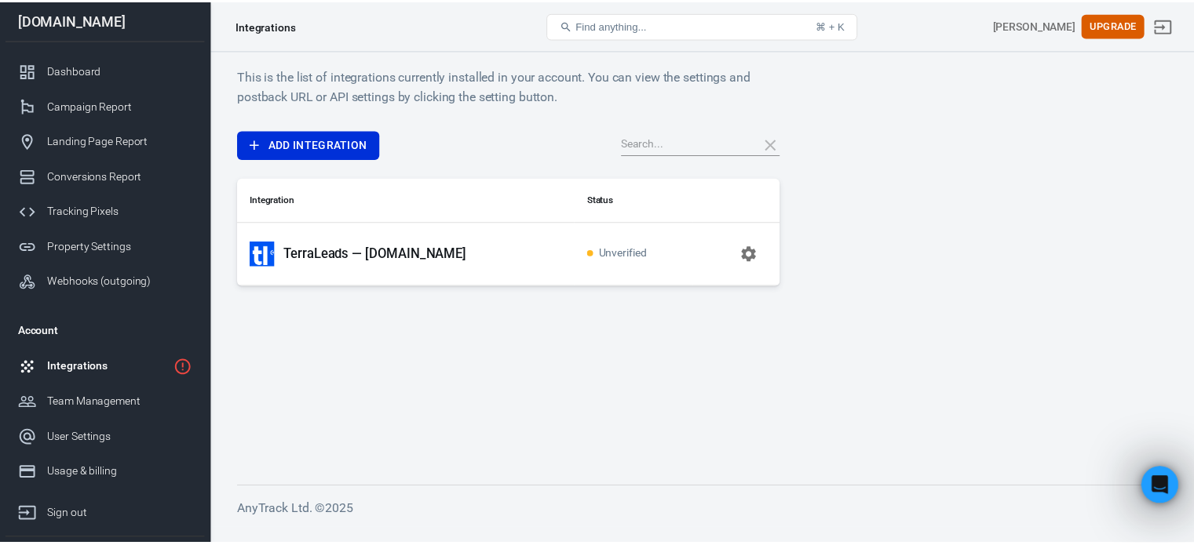
scroll to position [73, 0]
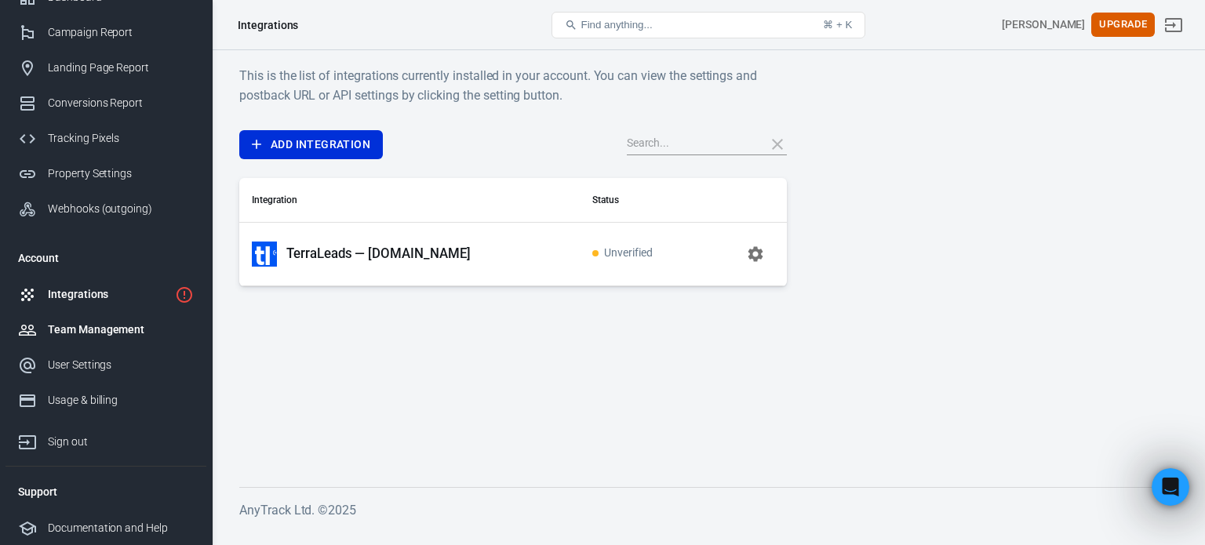
click at [110, 326] on div "Team Management" at bounding box center [121, 330] width 146 height 16
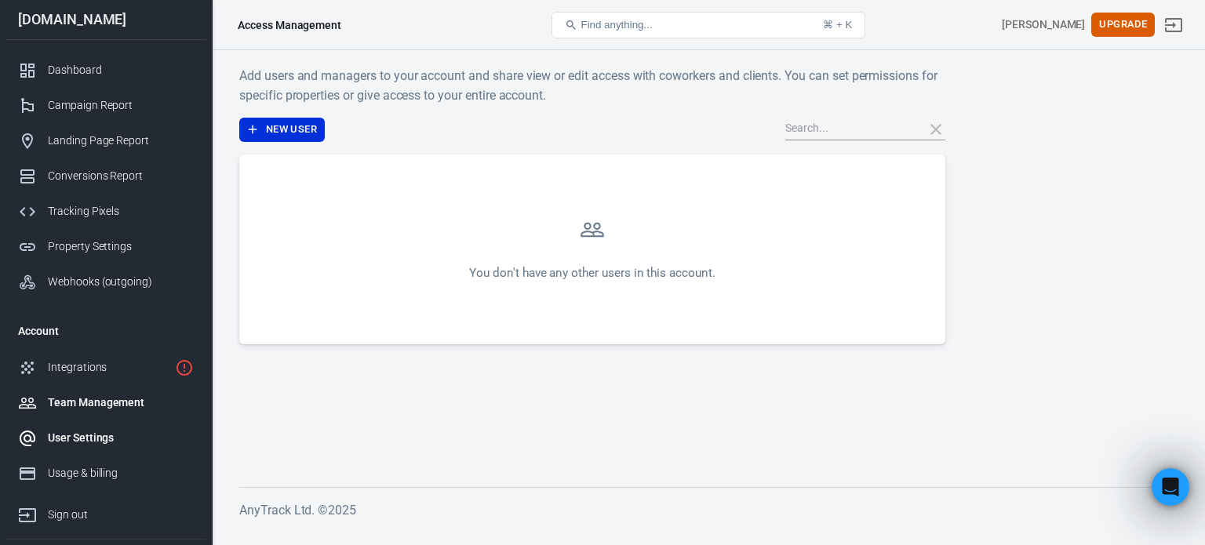
click at [91, 436] on div "User Settings" at bounding box center [121, 438] width 146 height 16
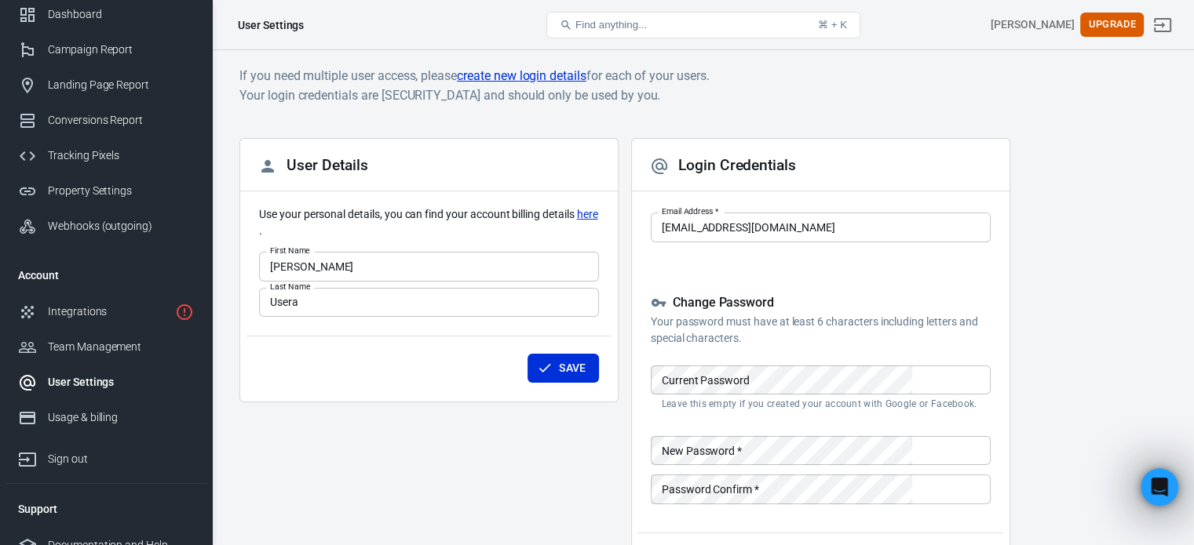
scroll to position [73, 0]
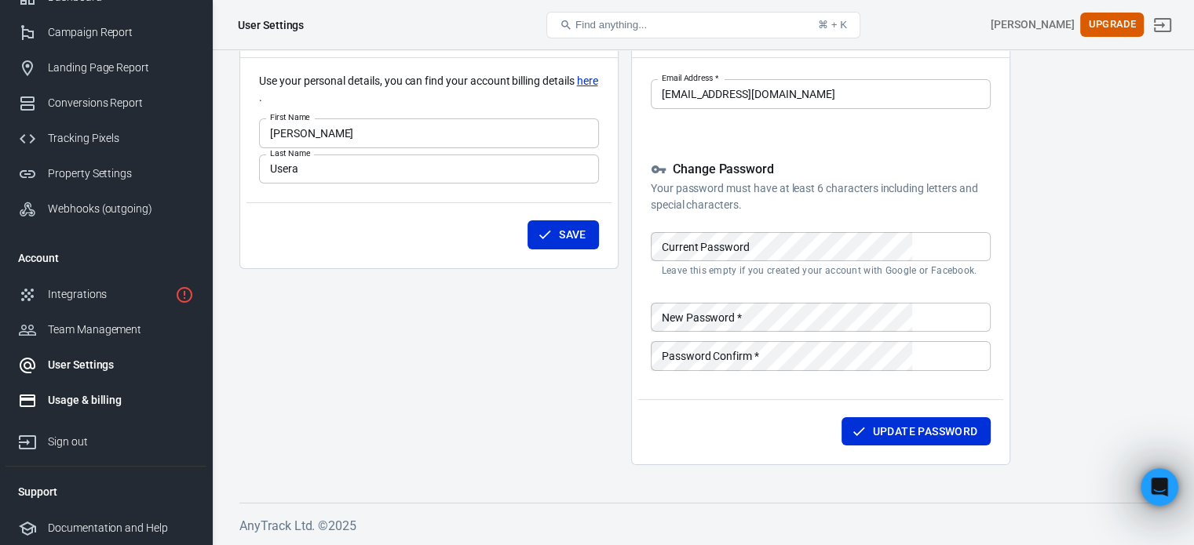
click at [72, 404] on div "Usage & billing" at bounding box center [121, 400] width 146 height 16
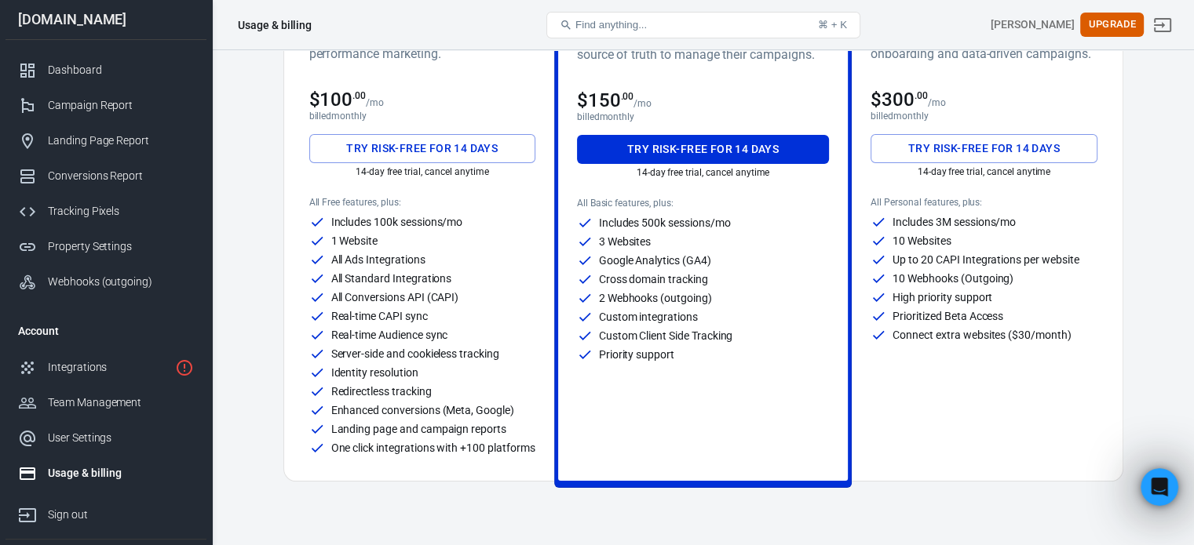
scroll to position [172, 0]
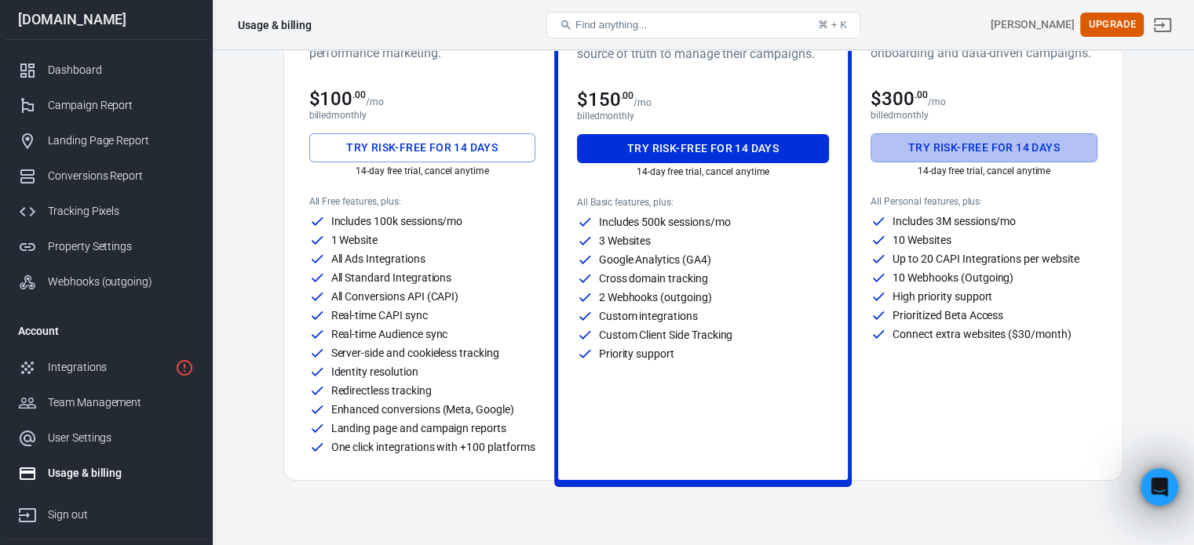
click at [961, 140] on button "Try risk-free for 14 days" at bounding box center [983, 147] width 226 height 29
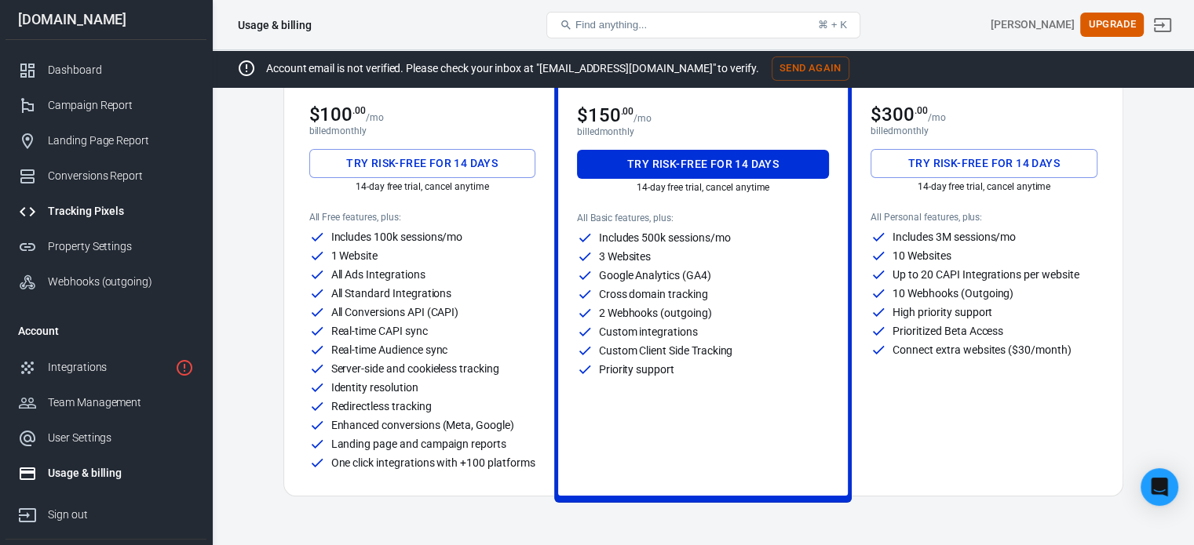
click at [122, 219] on link "Tracking Pixels" at bounding box center [105, 211] width 201 height 35
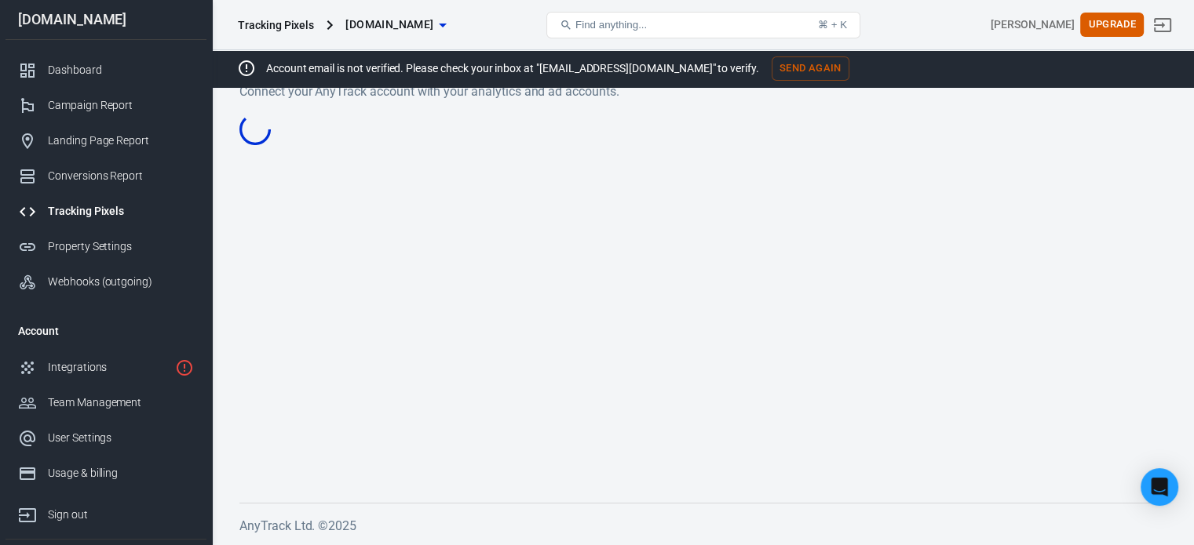
scroll to position [33, 0]
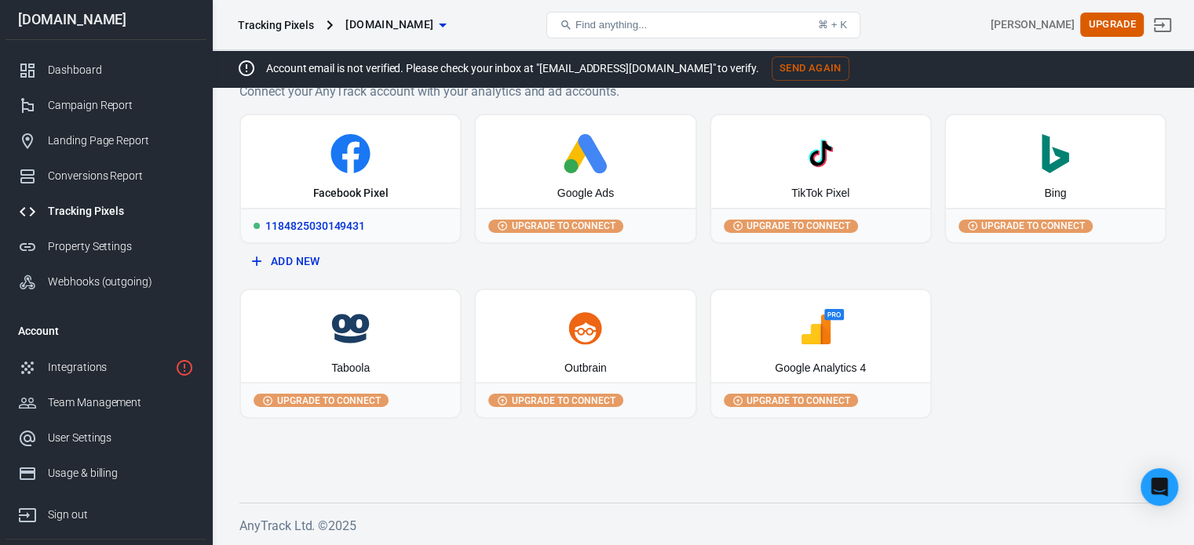
click at [323, 188] on div "Facebook Pixel" at bounding box center [349, 194] width 75 height 16
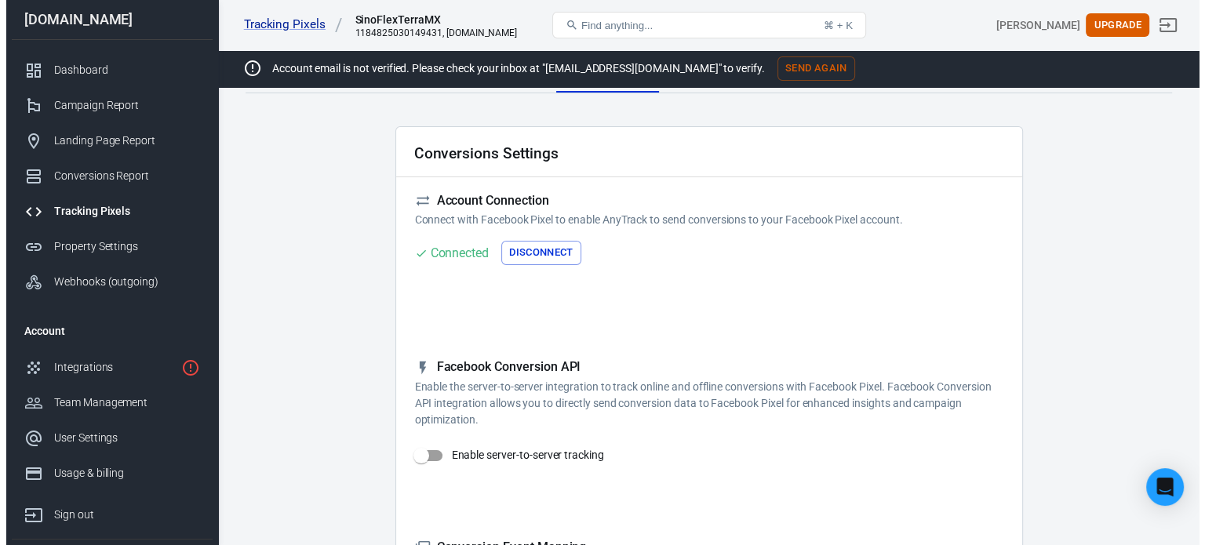
scroll to position [205, 0]
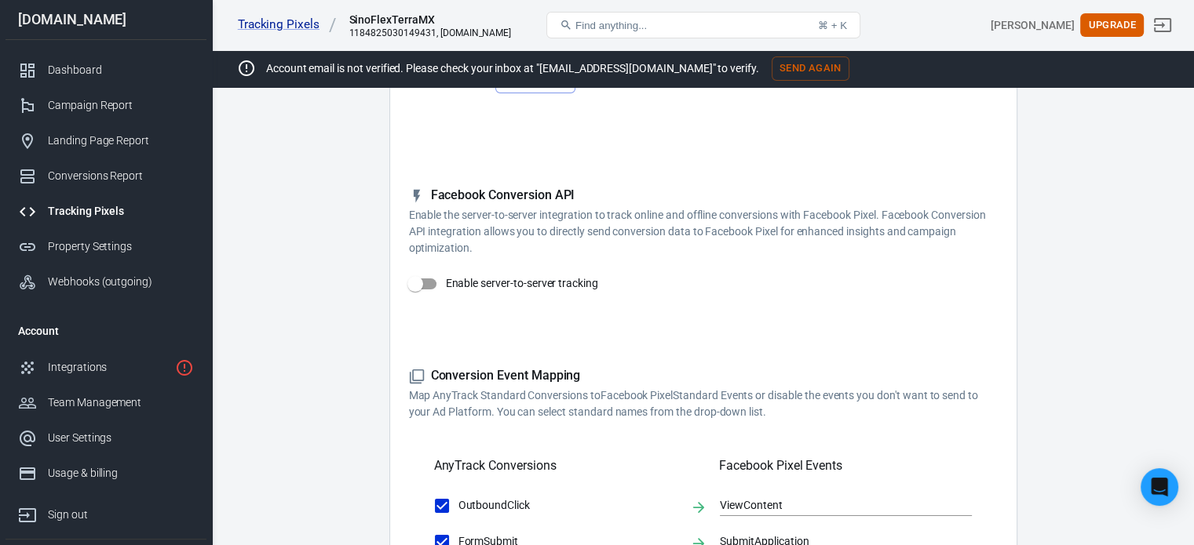
click at [424, 279] on input "Enable server-to-server tracking" at bounding box center [414, 284] width 89 height 30
checkbox input "false"
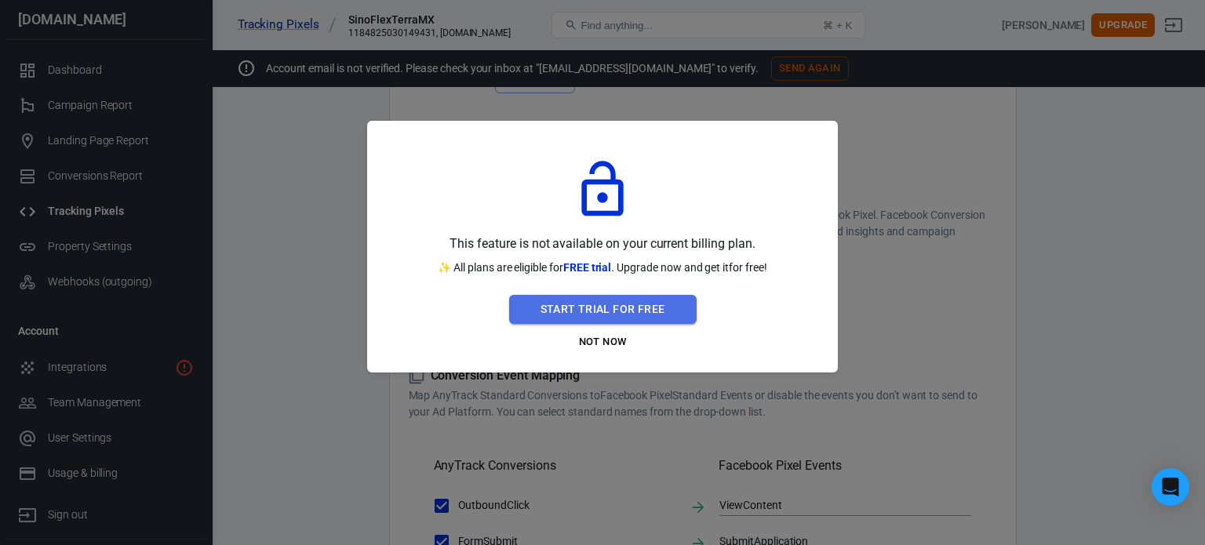
click at [603, 316] on button "Start Trial For Free" at bounding box center [603, 309] width 188 height 29
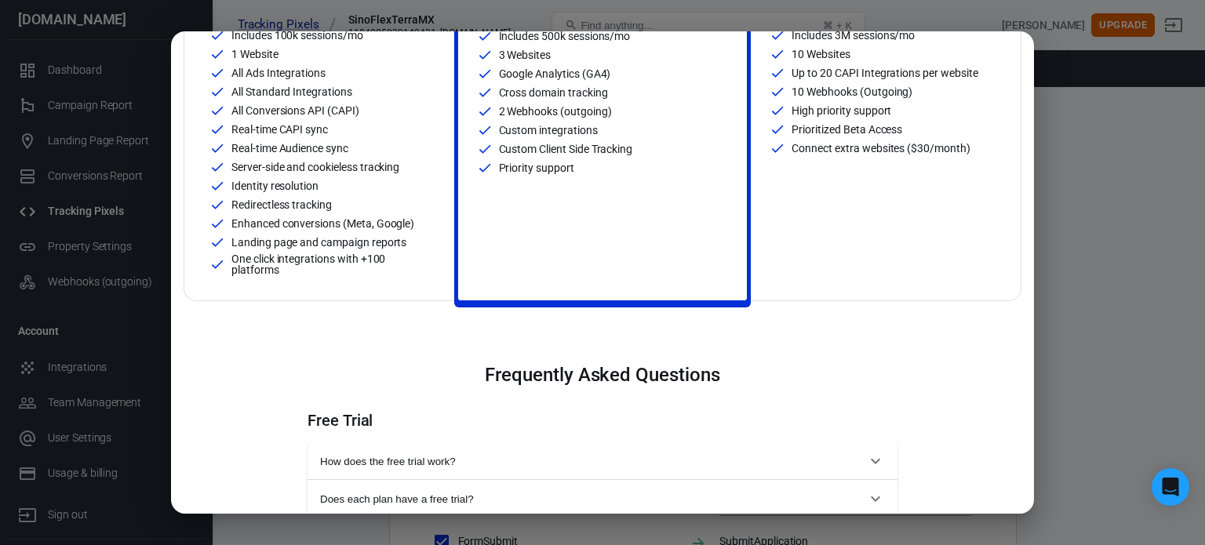
scroll to position [469, 0]
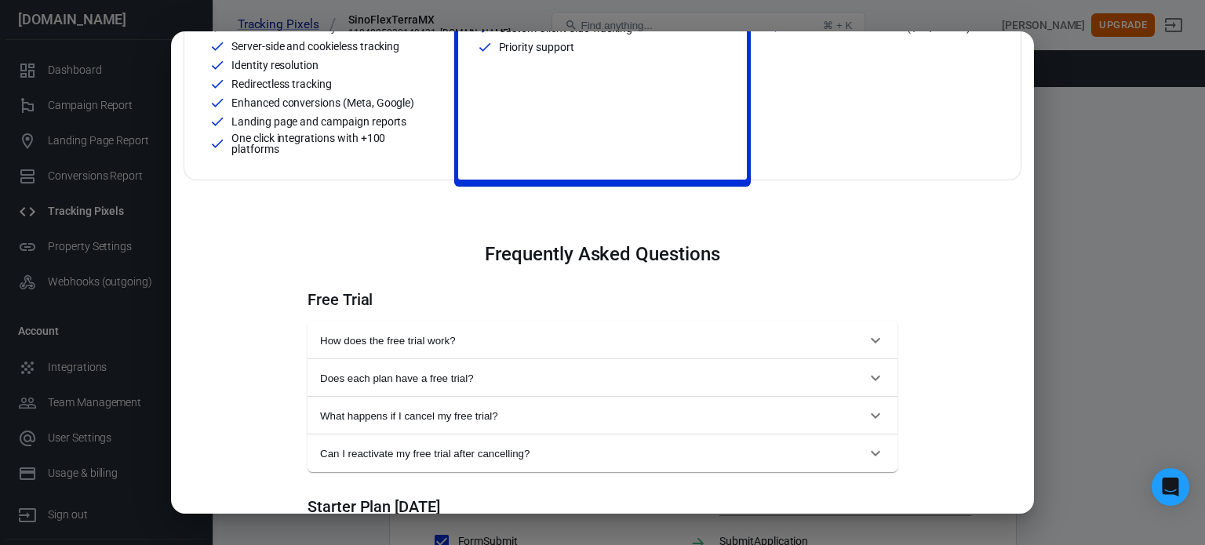
click at [1120, 120] on div "Monthly Annual (Get 2 months free!) Starter For solopreneurs just getting start…" at bounding box center [602, 272] width 1205 height 545
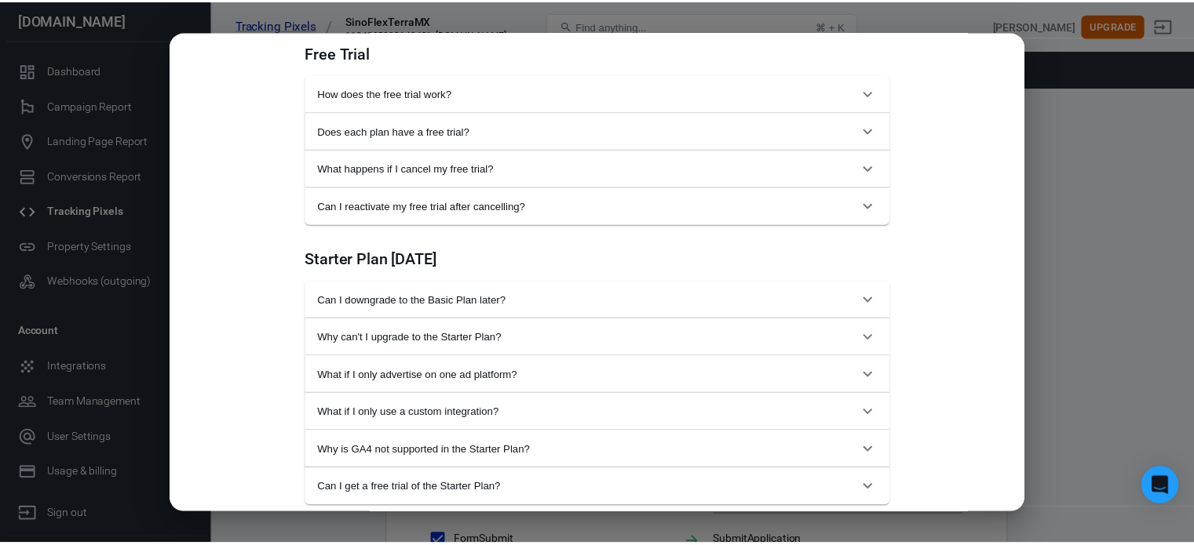
scroll to position [735, 0]
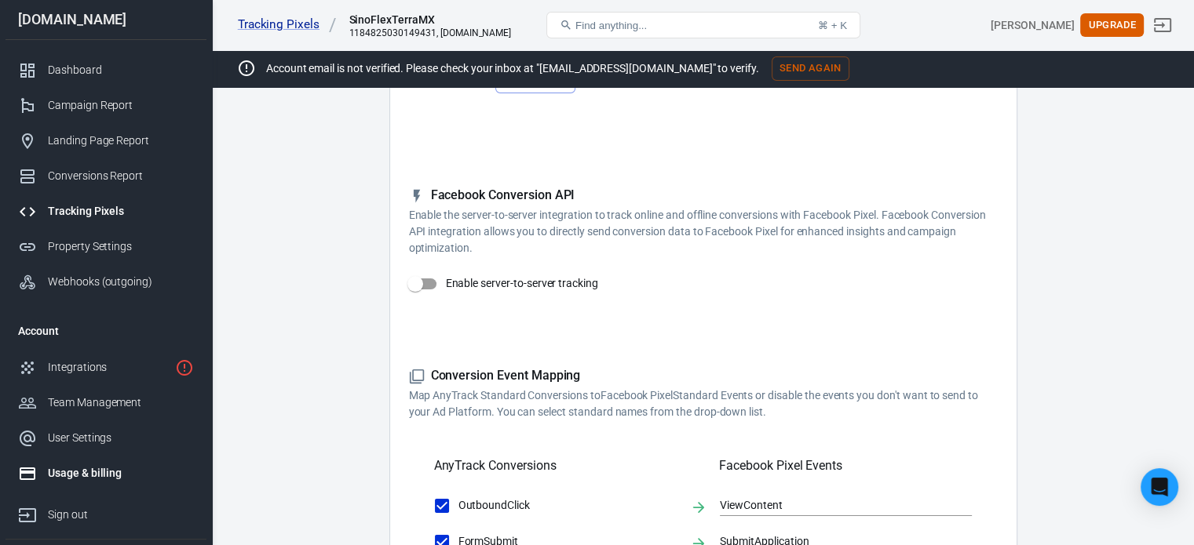
click at [101, 472] on div "Usage & billing" at bounding box center [121, 473] width 146 height 16
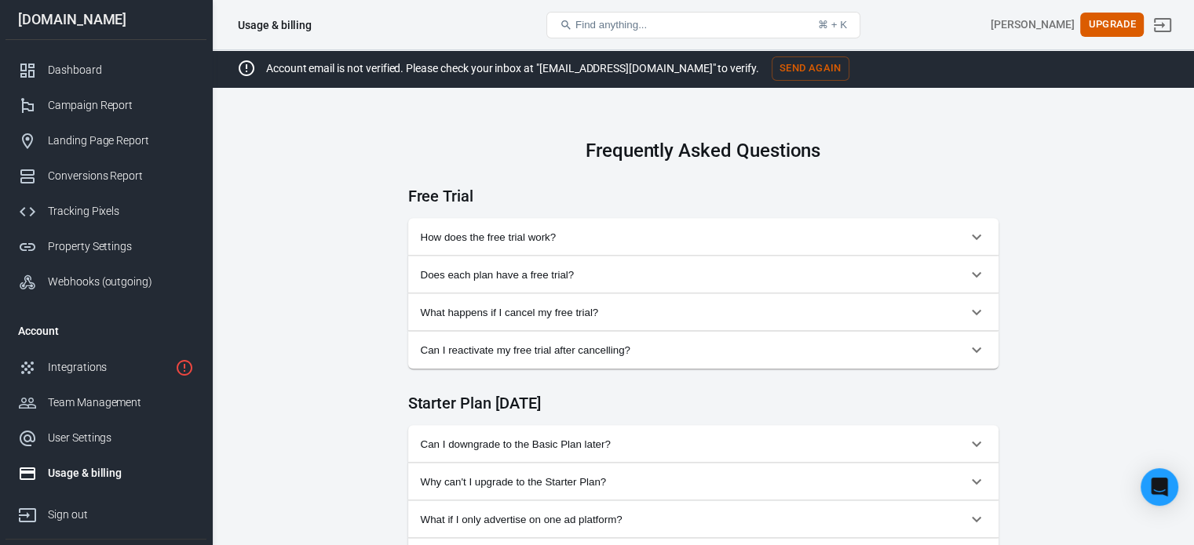
scroll to position [630, 0]
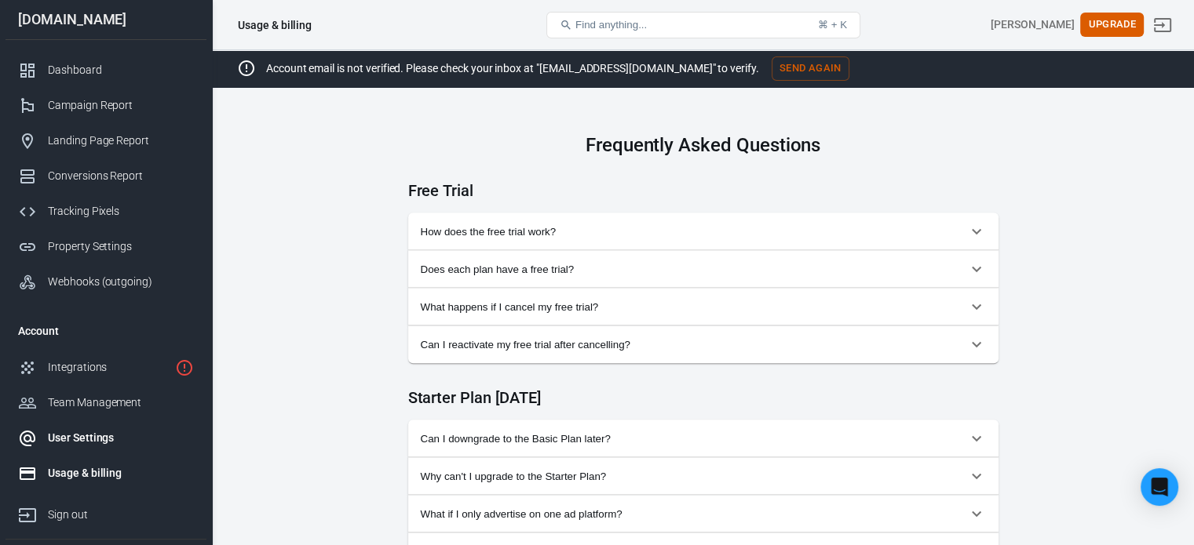
click at [87, 443] on div "User Settings" at bounding box center [121, 438] width 146 height 16
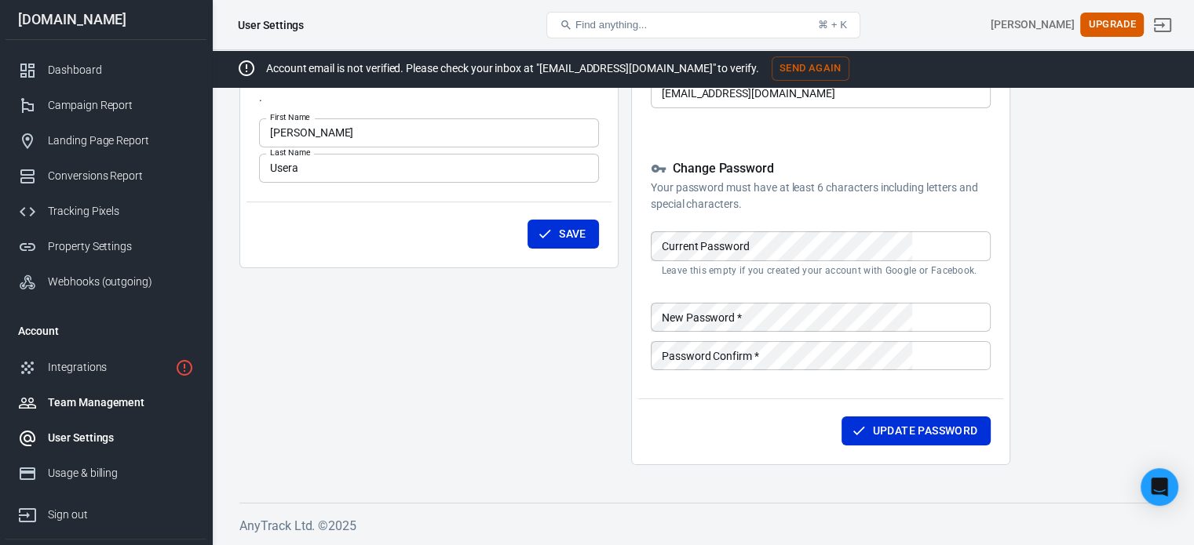
scroll to position [73, 0]
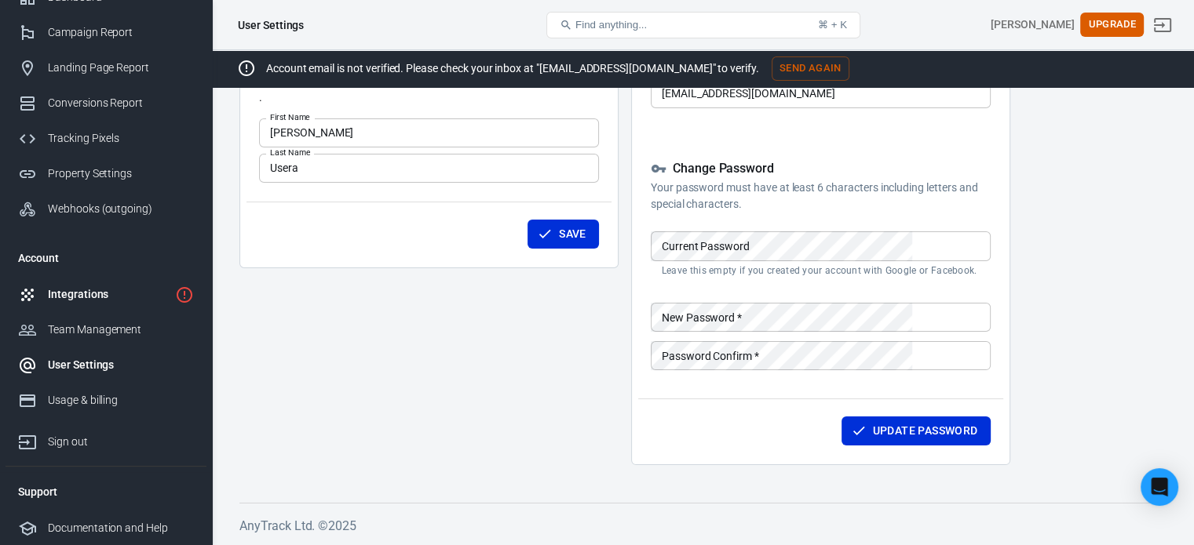
click at [85, 283] on link "Integrations" at bounding box center [105, 294] width 201 height 35
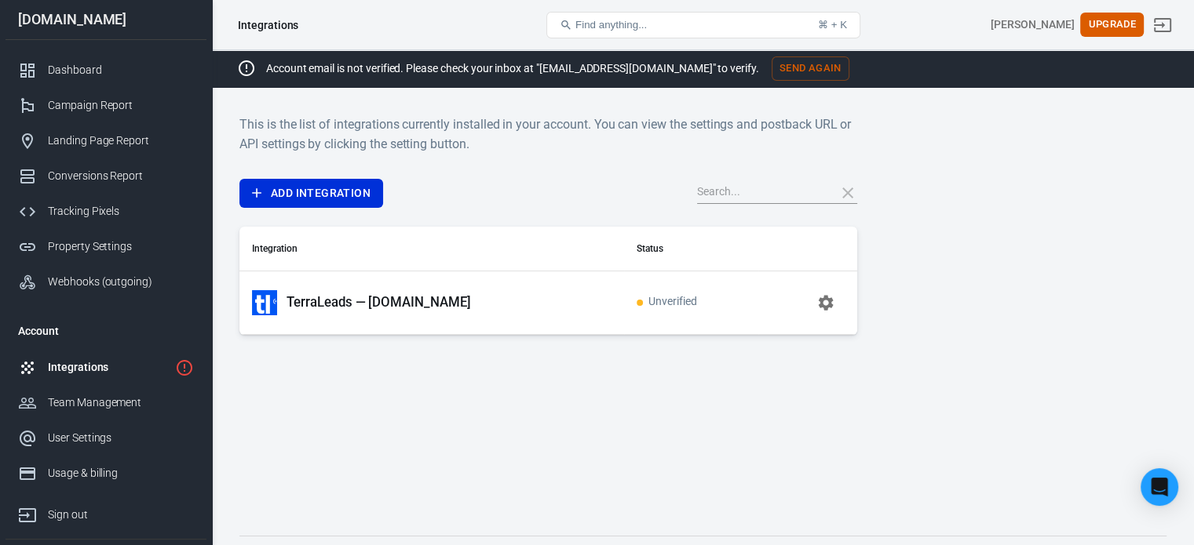
scroll to position [73, 0]
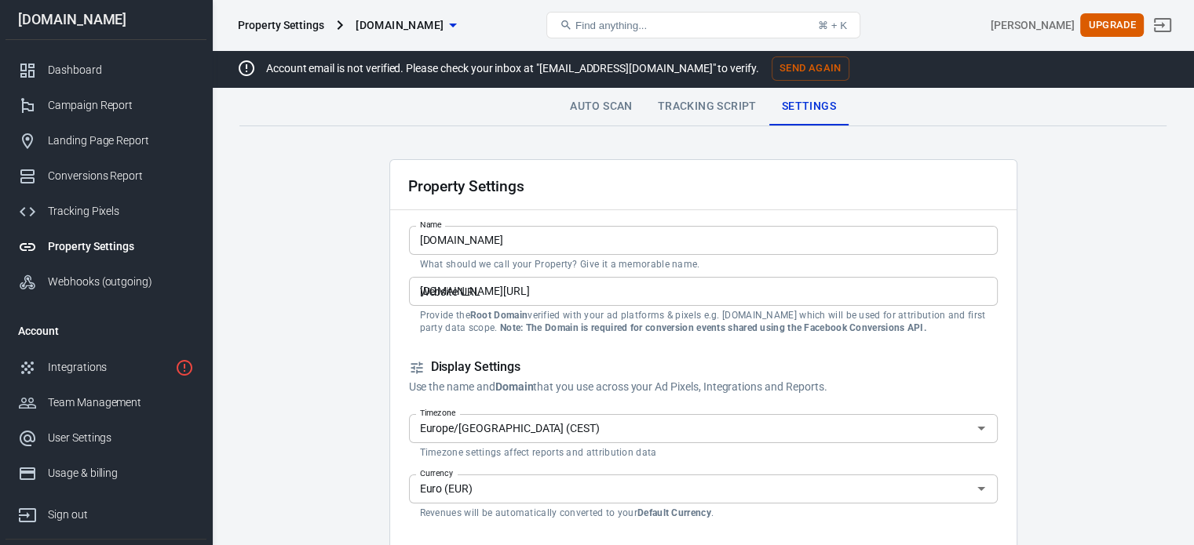
scroll to position [60, 0]
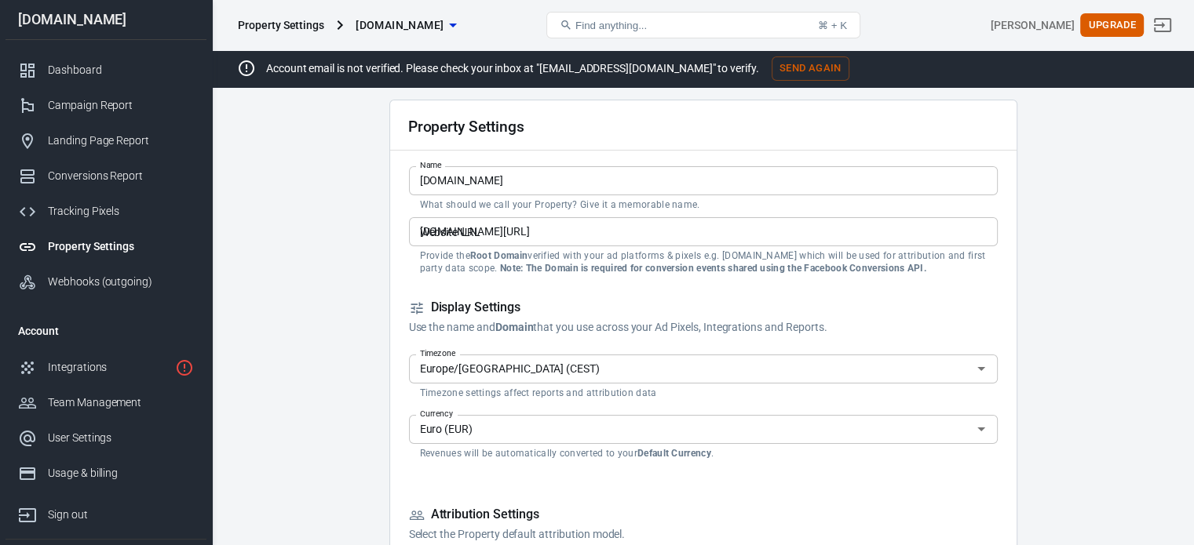
click at [625, 232] on input "velvee.net/sinoflex-offer.html" at bounding box center [703, 231] width 589 height 29
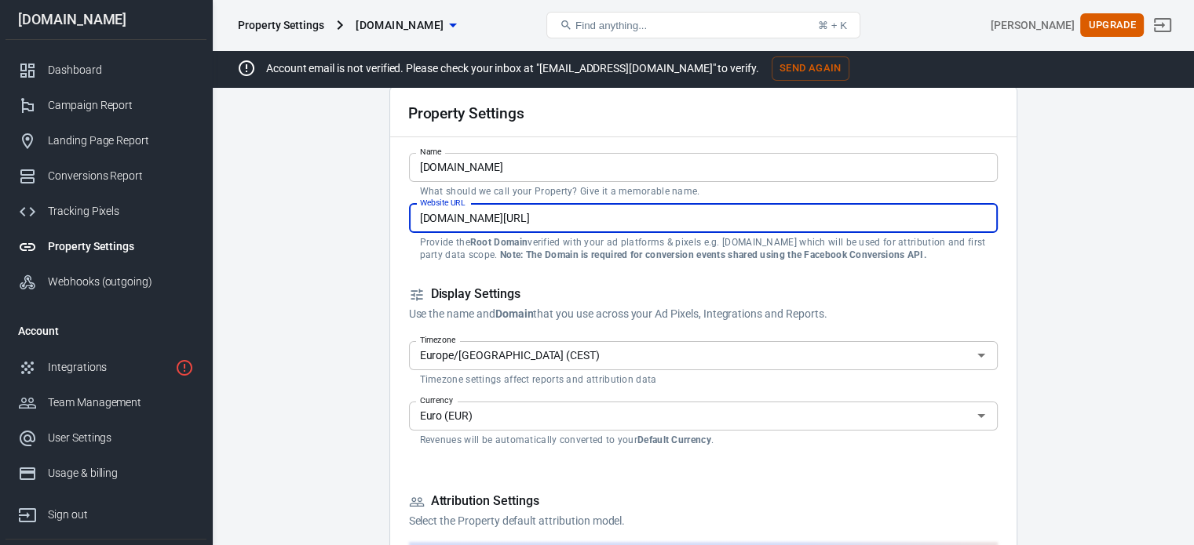
scroll to position [69, 0]
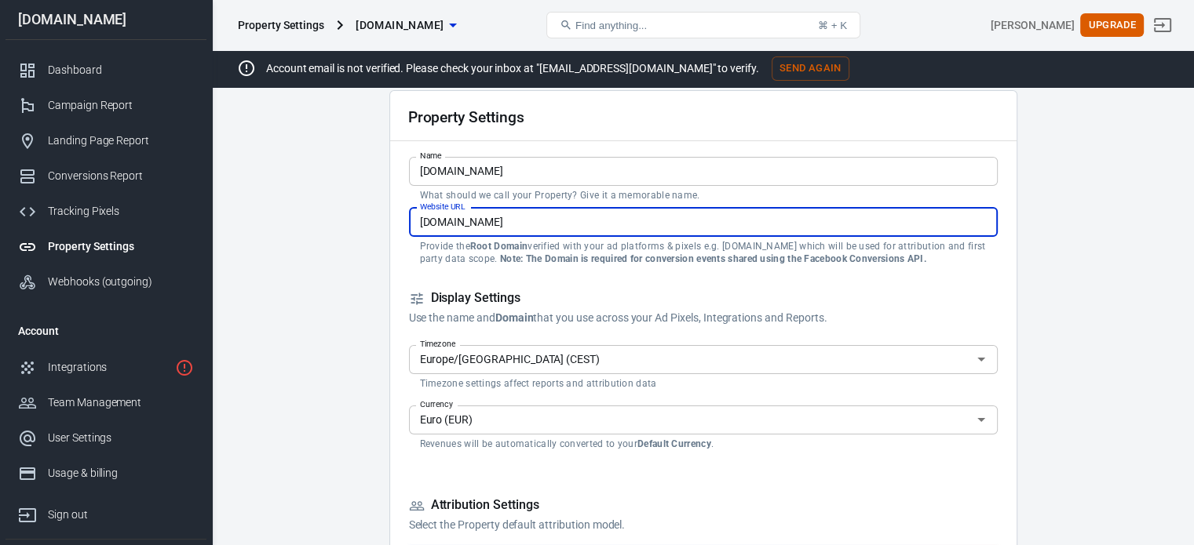
type input "[DOMAIN_NAME]"
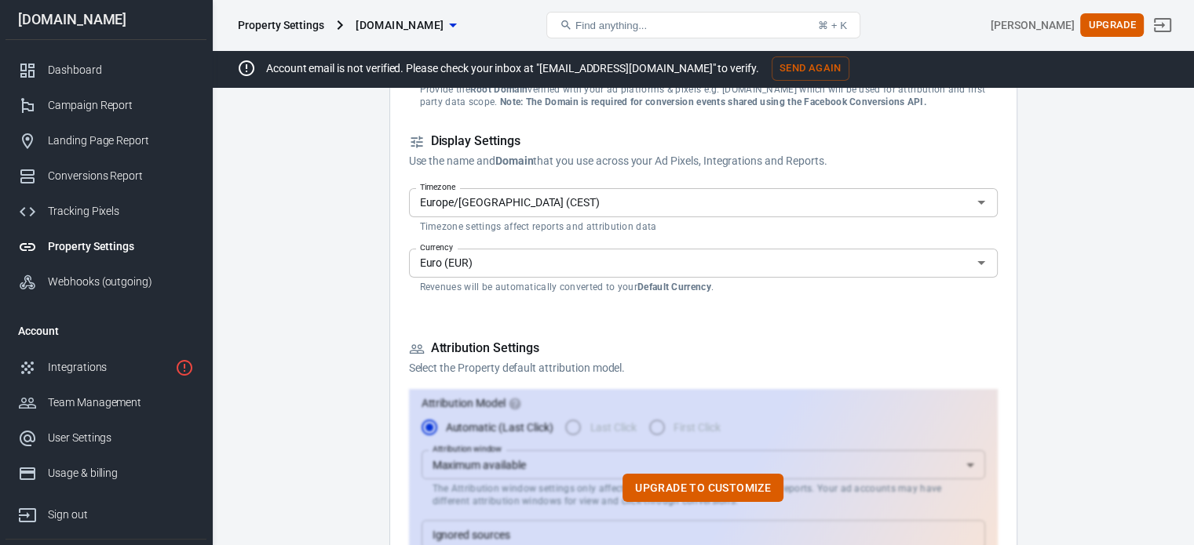
scroll to position [226, 0]
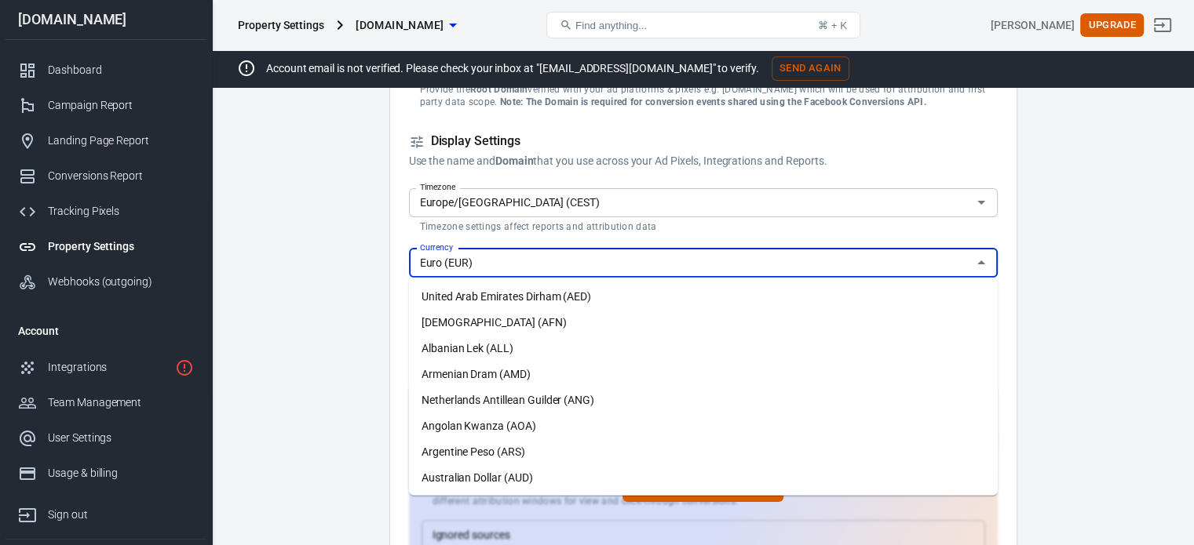
click at [713, 262] on input "Euro (EUR)" at bounding box center [690, 263] width 553 height 20
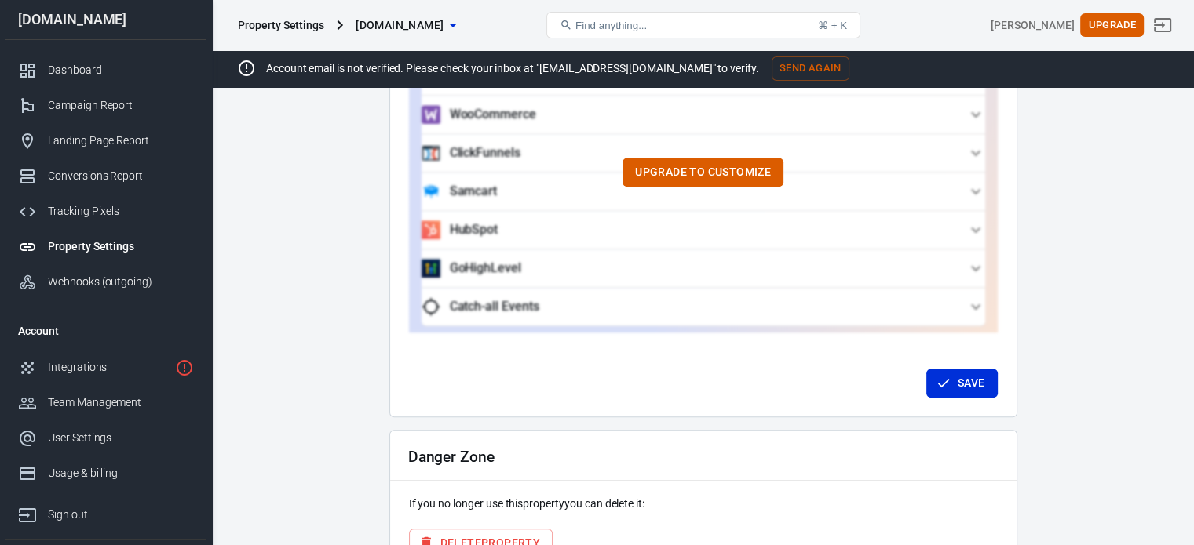
scroll to position [1631, 0]
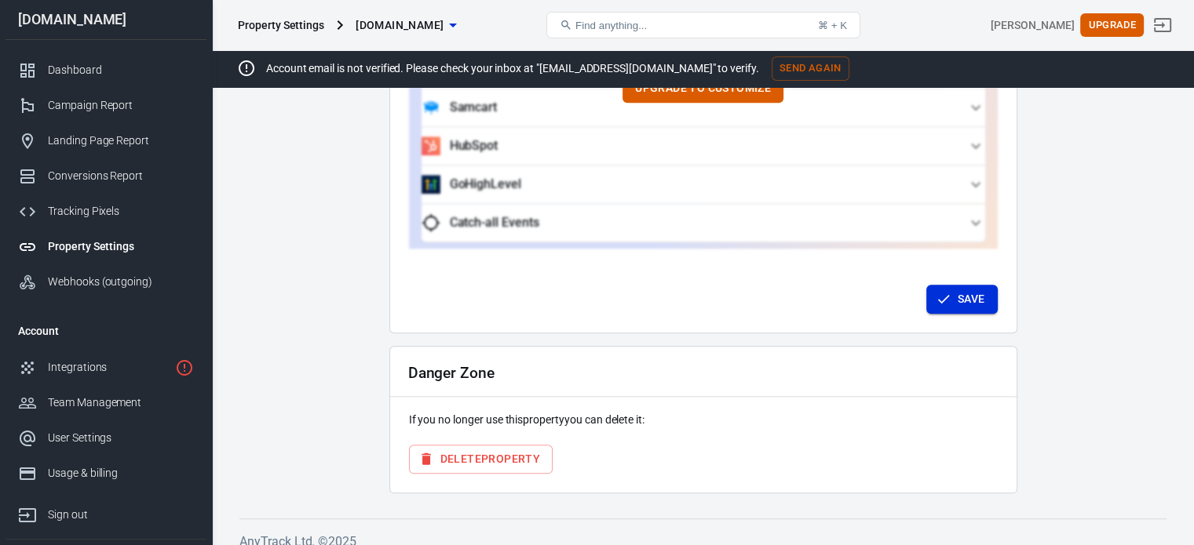
click at [957, 285] on button "Save" at bounding box center [961, 299] width 71 height 29
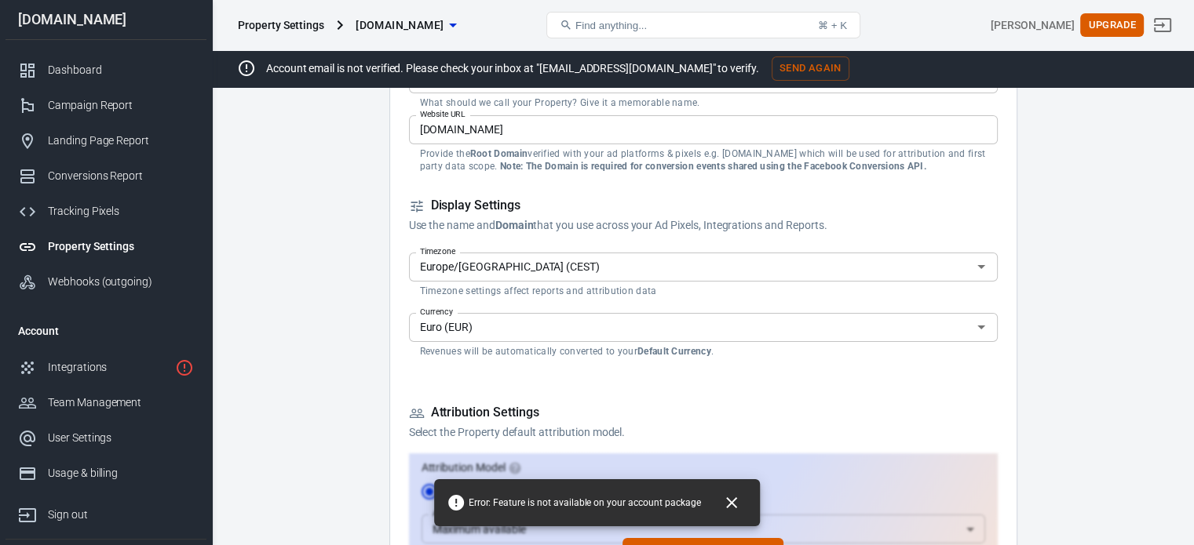
scroll to position [0, 0]
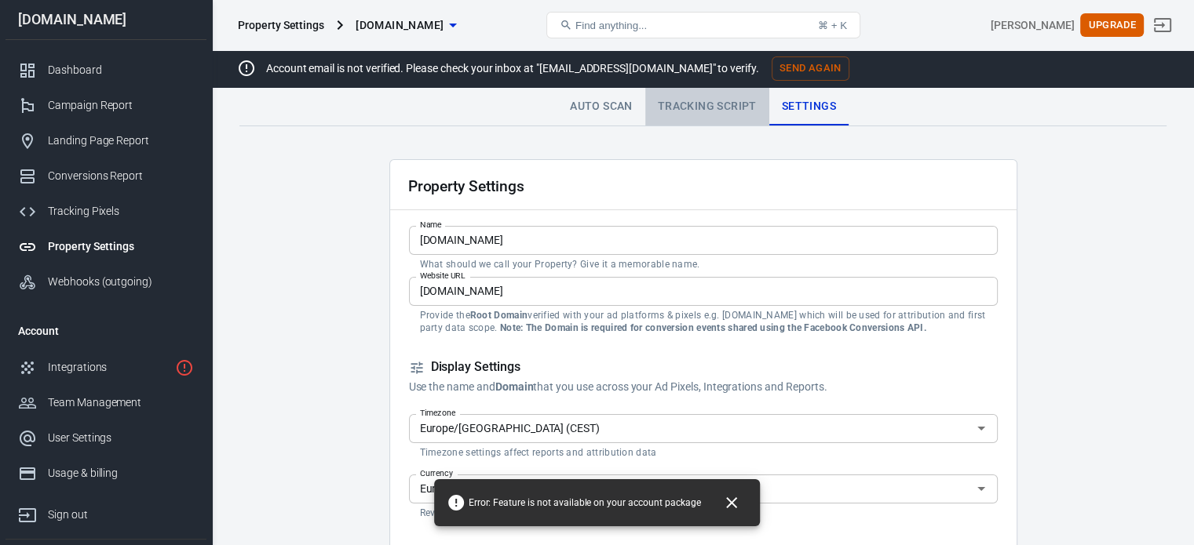
click at [715, 100] on link "Tracking Script" at bounding box center [707, 107] width 124 height 38
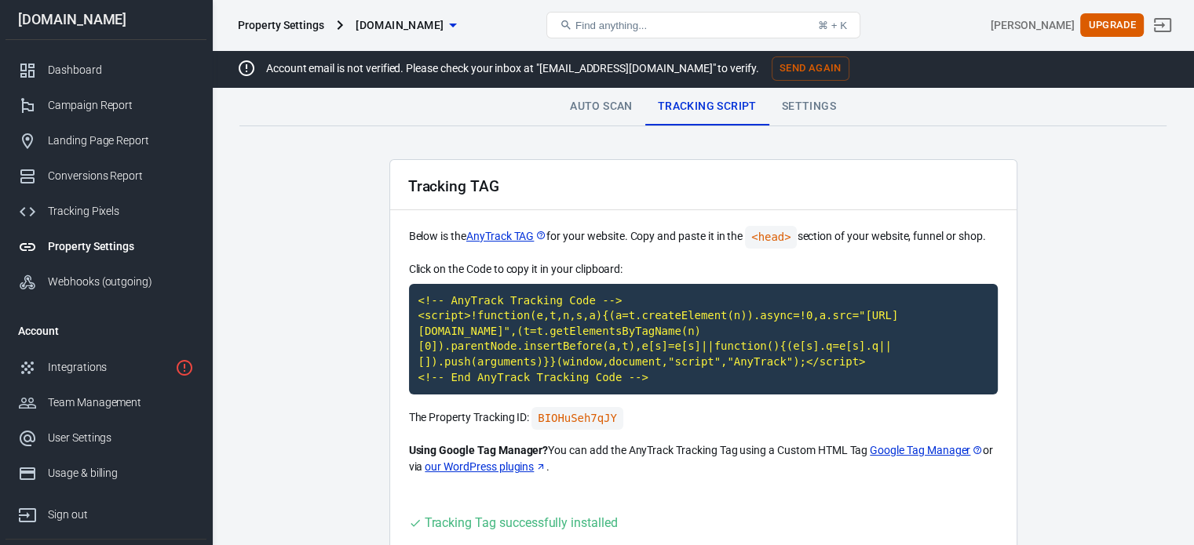
click at [808, 111] on link "Settings" at bounding box center [808, 107] width 79 height 38
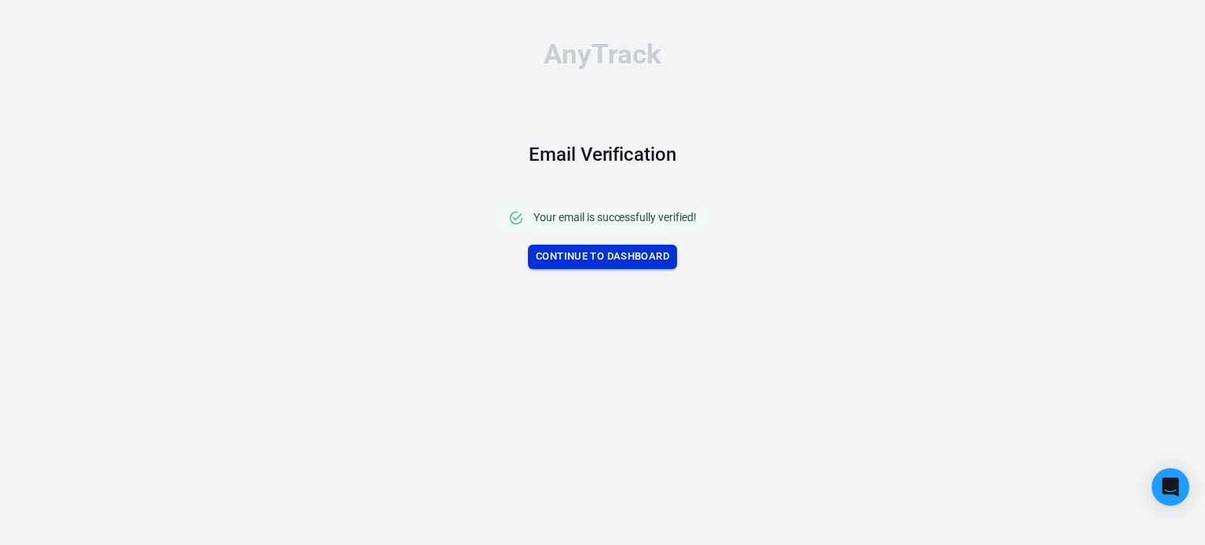
click at [609, 260] on link "Continue to Dashboard" at bounding box center [602, 257] width 149 height 24
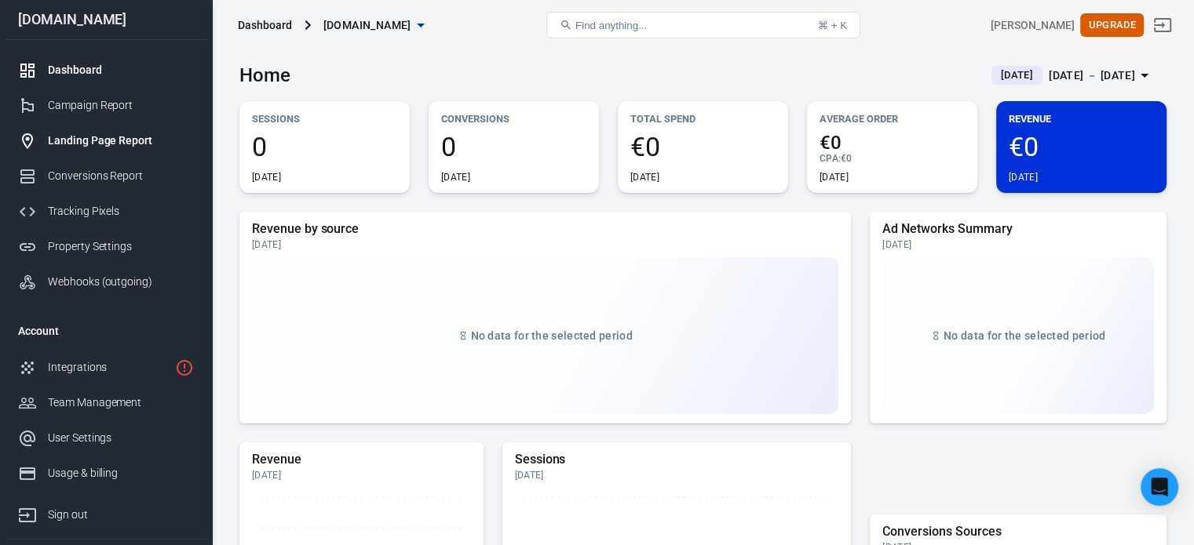
click at [137, 145] on div "Landing Page Report" at bounding box center [121, 141] width 146 height 16
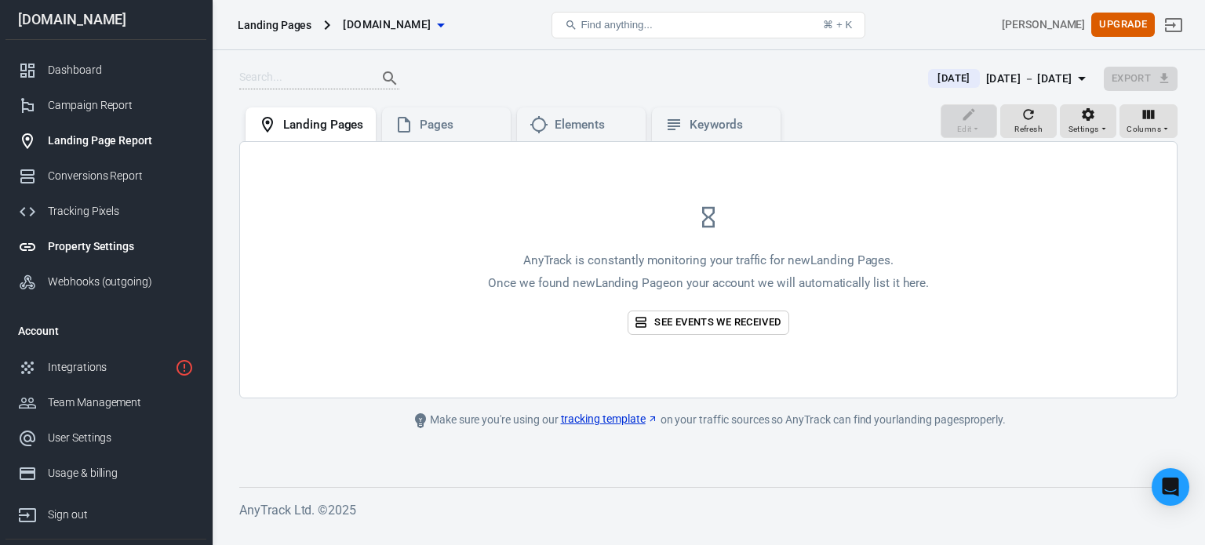
click at [111, 257] on link "Property Settings" at bounding box center [105, 246] width 201 height 35
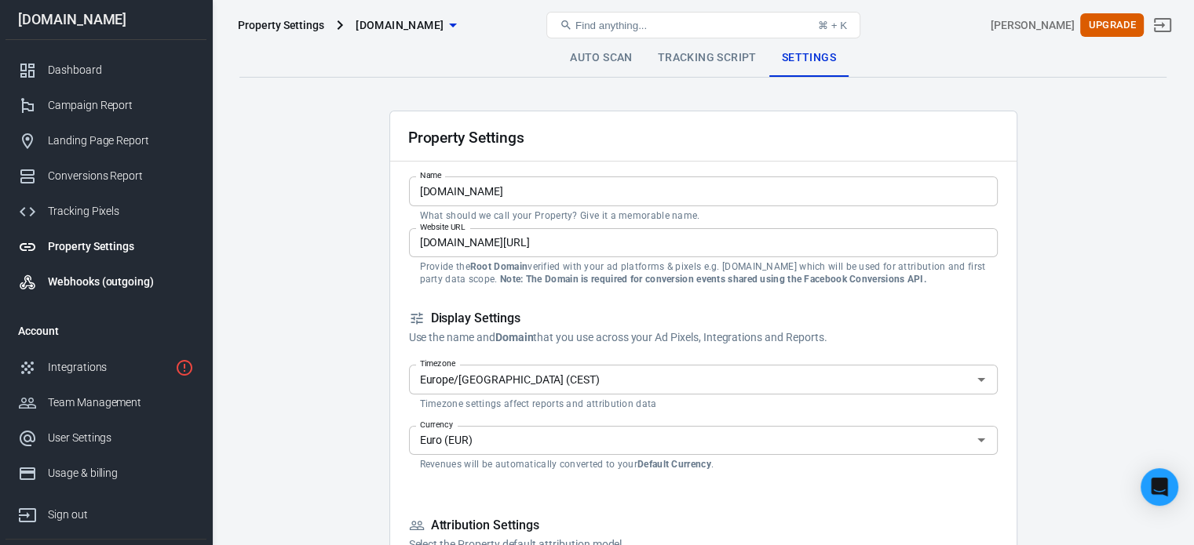
click at [148, 285] on div "Webhooks (outgoing)" at bounding box center [121, 282] width 146 height 16
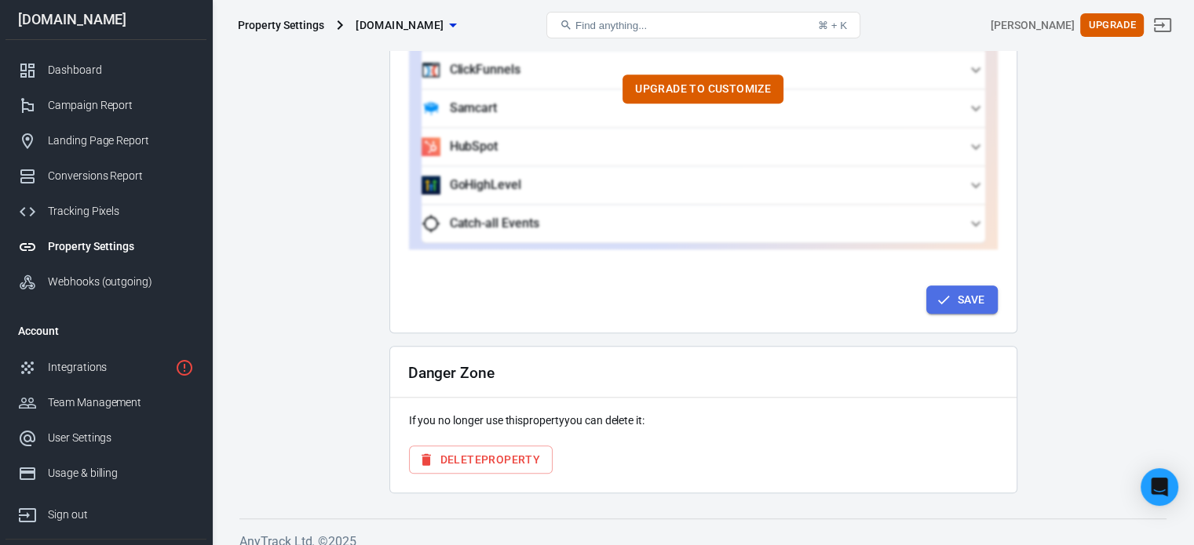
click at [961, 290] on button "Save" at bounding box center [961, 300] width 71 height 29
